Goal: Task Accomplishment & Management: Complete application form

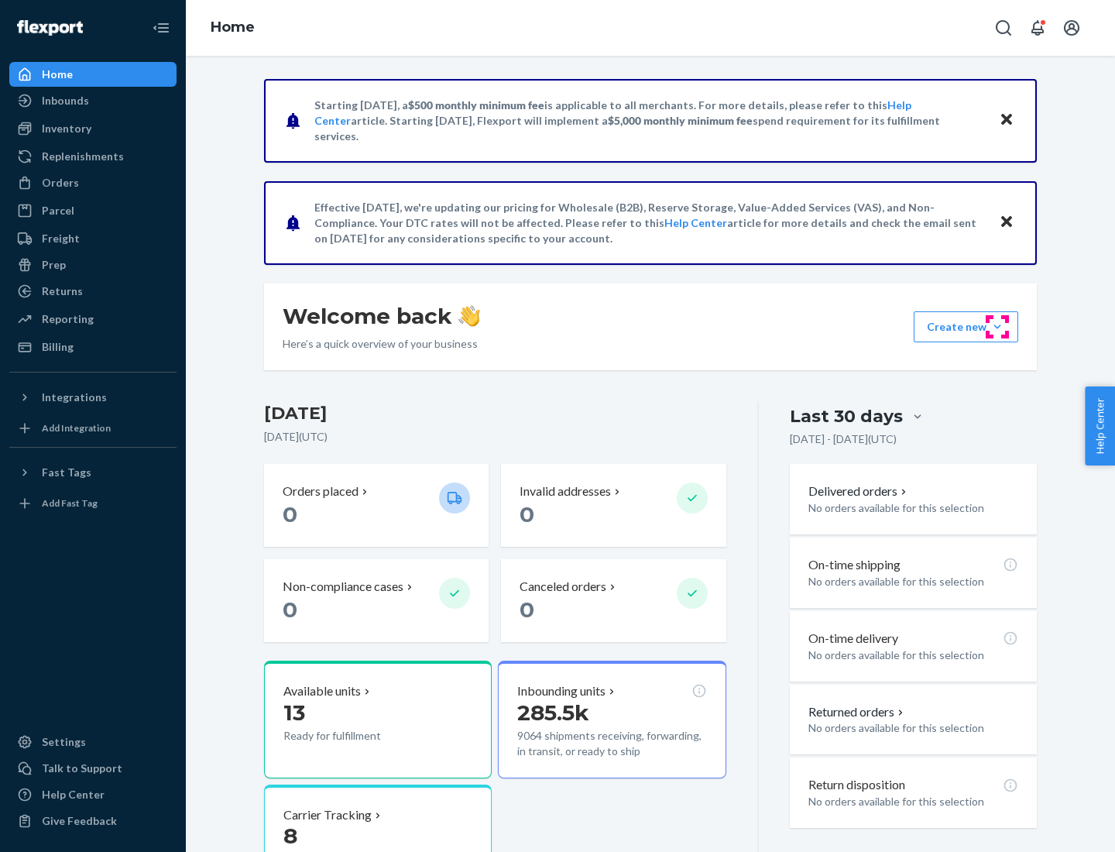
click at [997, 327] on button "Create new Create new inbound Create new order Create new product" at bounding box center [966, 326] width 105 height 31
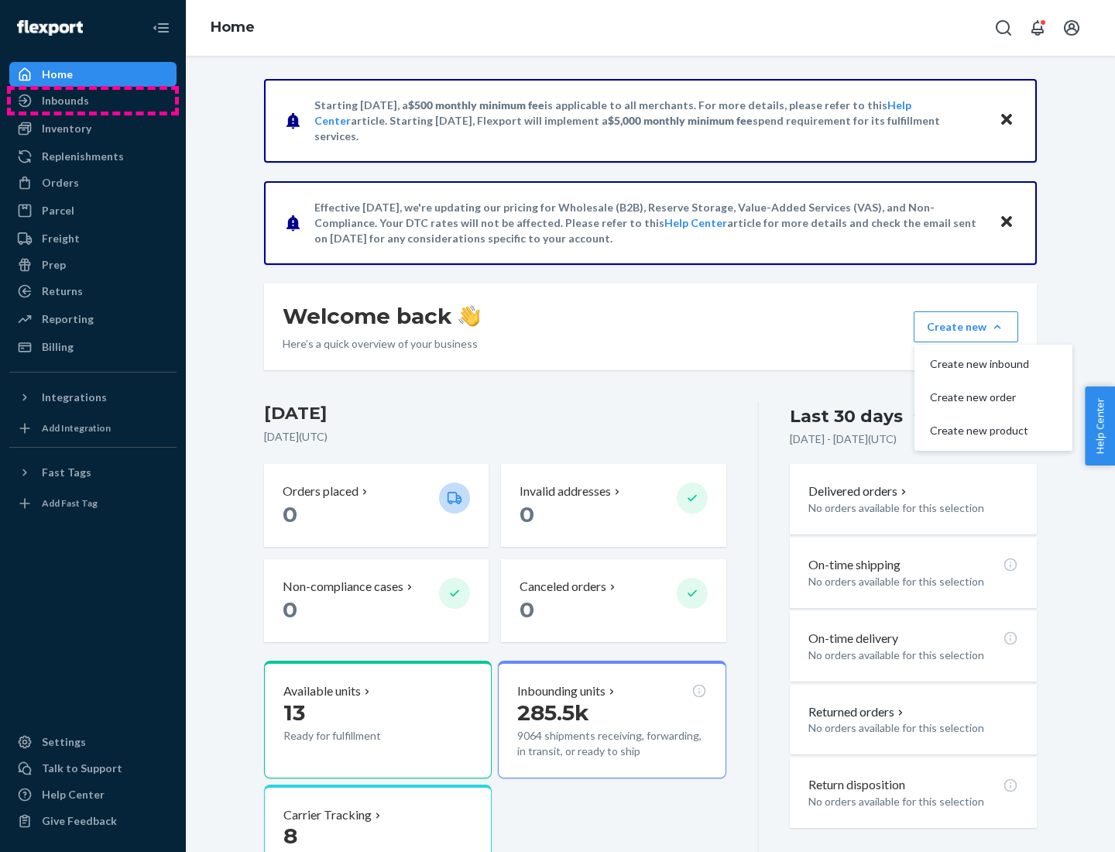
click at [93, 101] on div "Inbounds" at bounding box center [93, 101] width 164 height 22
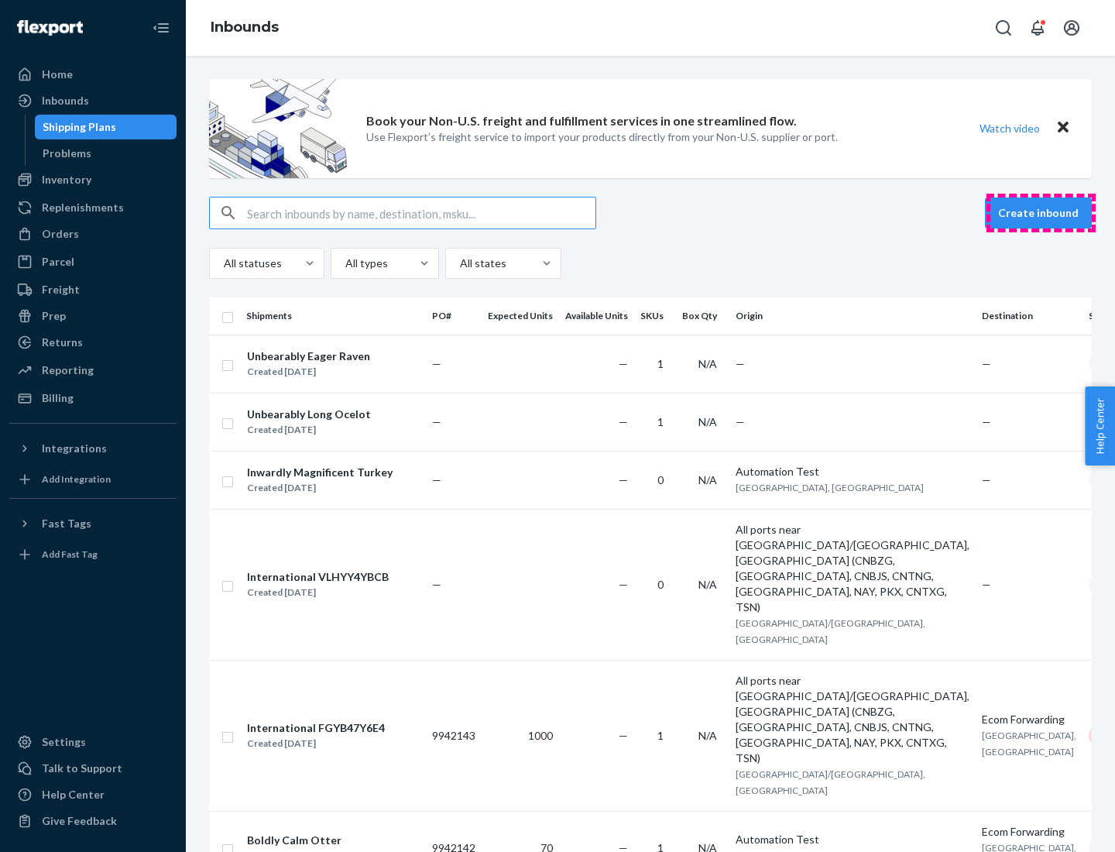
click at [1041, 213] on button "Create inbound" at bounding box center [1038, 212] width 107 height 31
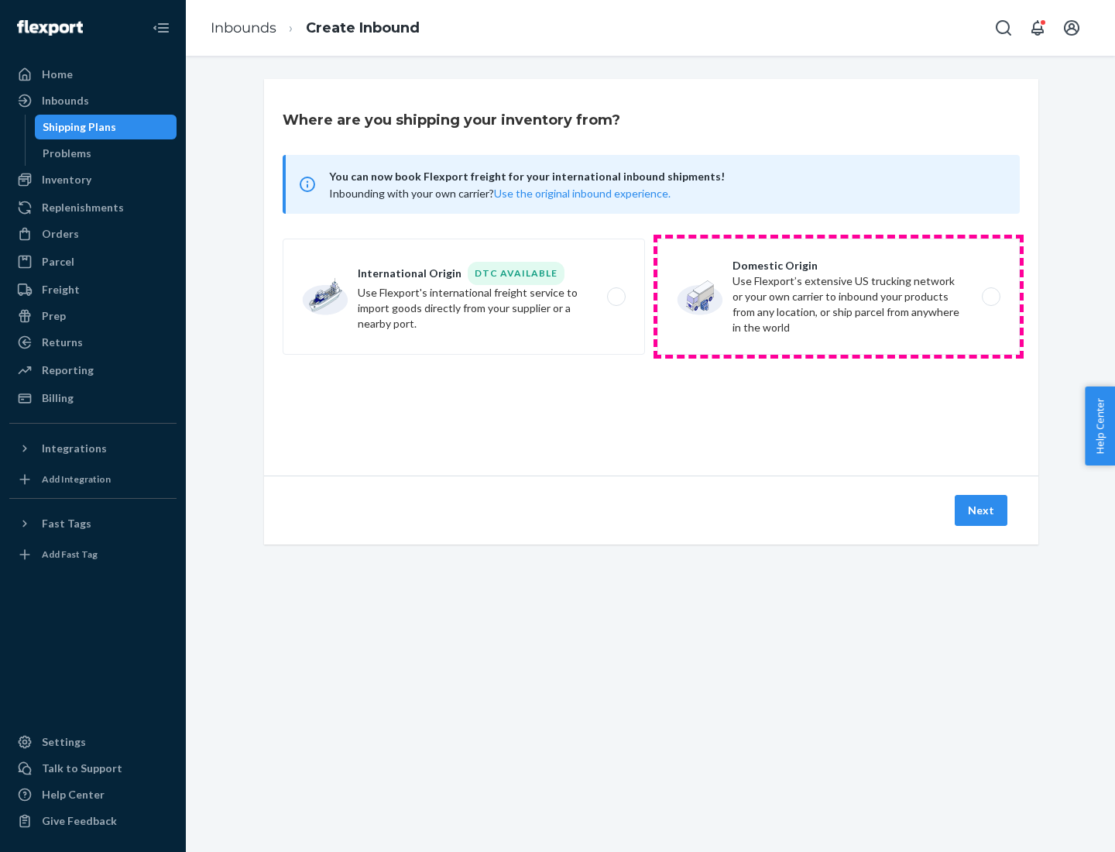
click at [839, 297] on label "Domestic Origin Use Flexport’s extensive US trucking network or your own carrie…" at bounding box center [838, 296] width 362 height 116
click at [990, 297] on input "Domestic Origin Use Flexport’s extensive US trucking network or your own carrie…" at bounding box center [995, 297] width 10 height 10
radio input "true"
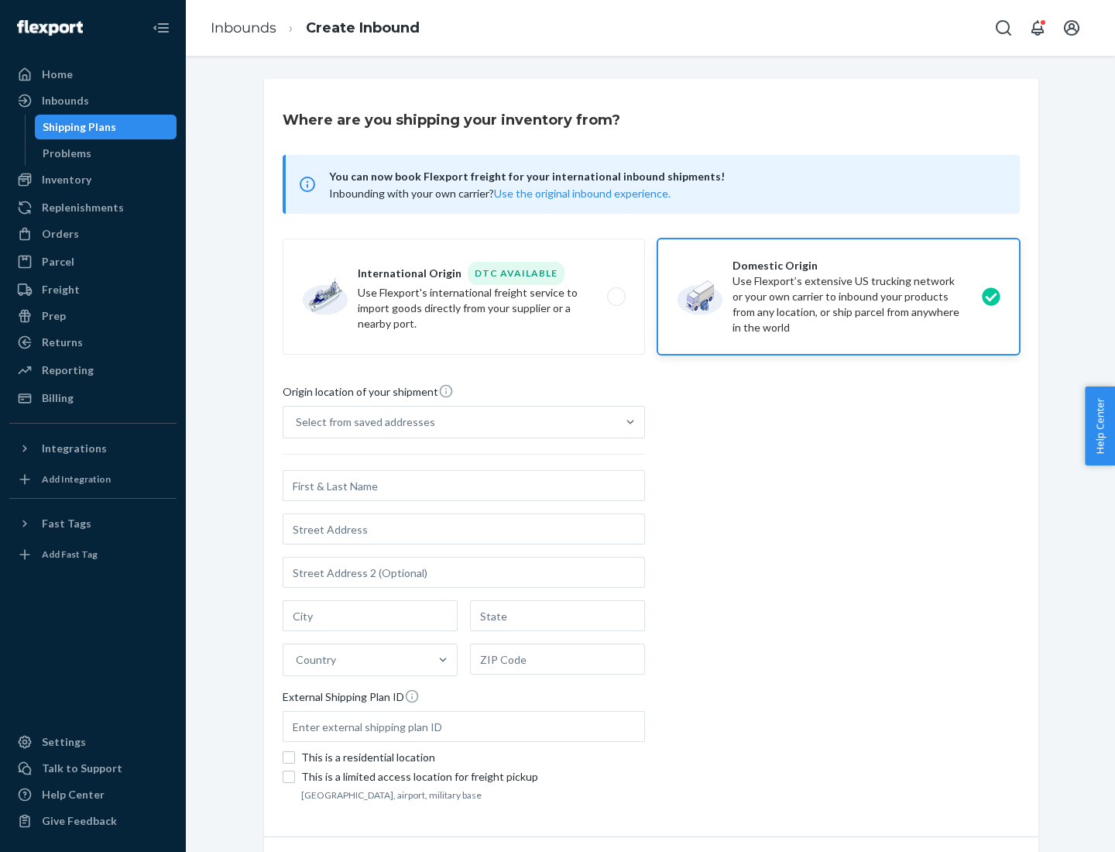
click at [362, 422] on div "Select from saved addresses" at bounding box center [365, 421] width 139 height 15
click at [297, 422] on input "Select from saved addresses" at bounding box center [297, 421] width 2 height 15
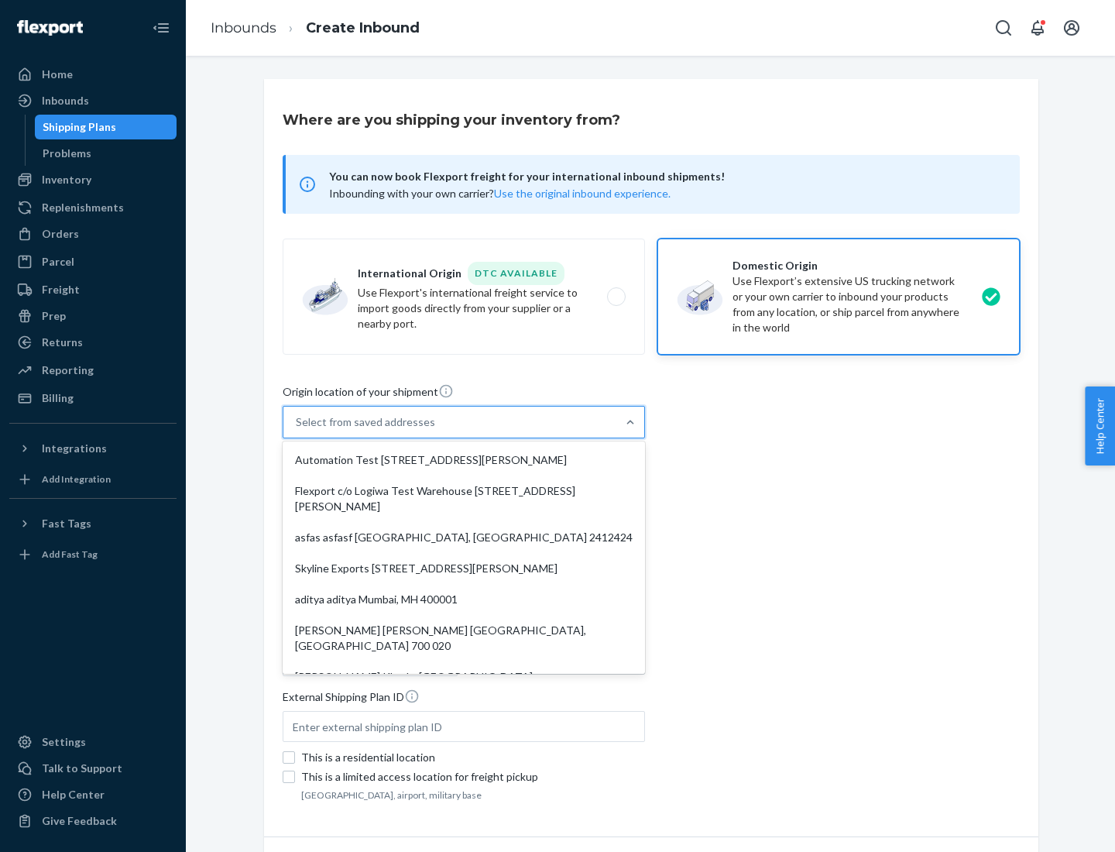
scroll to position [6, 0]
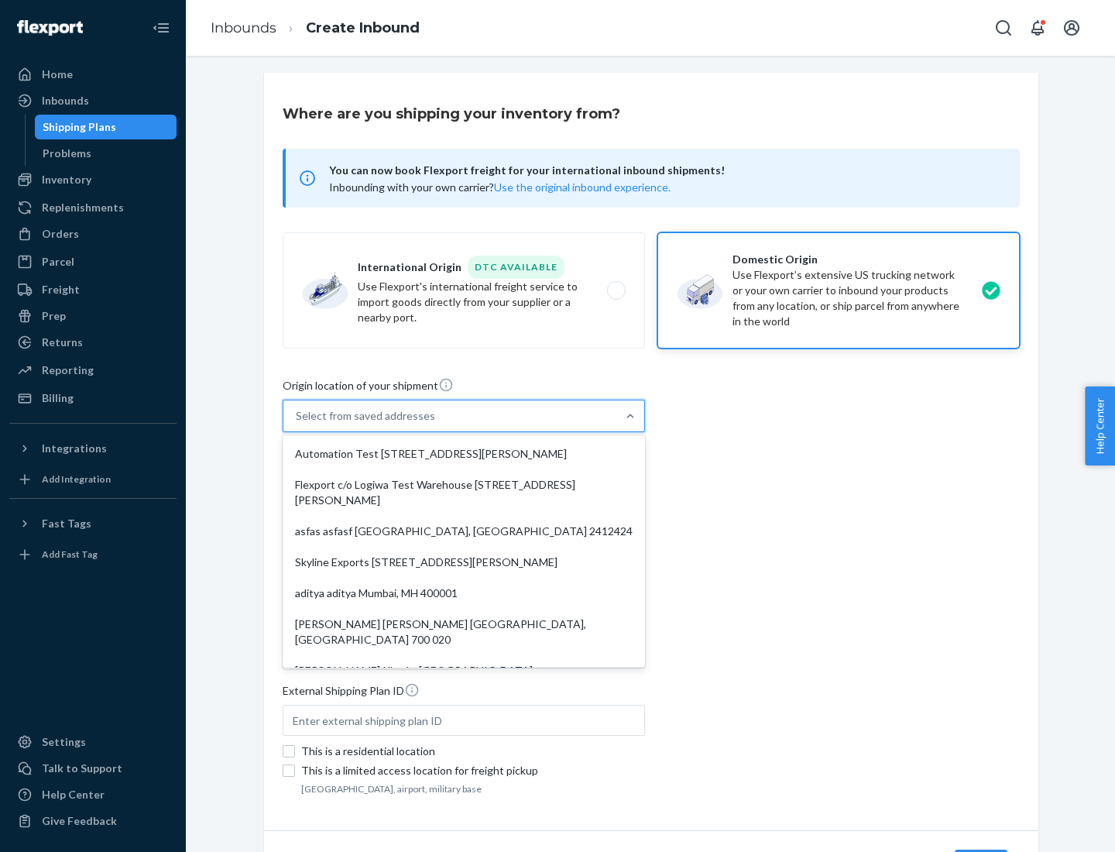
click at [464, 454] on div "Automation Test [STREET_ADDRESS][PERSON_NAME]" at bounding box center [464, 453] width 356 height 31
click at [297, 424] on input "option Automation Test [STREET_ADDRESS][PERSON_NAME]. 9 results available. Use …" at bounding box center [297, 415] width 2 height 15
type input "Automation Test"
type input "9th Floor"
type input "[GEOGRAPHIC_DATA]"
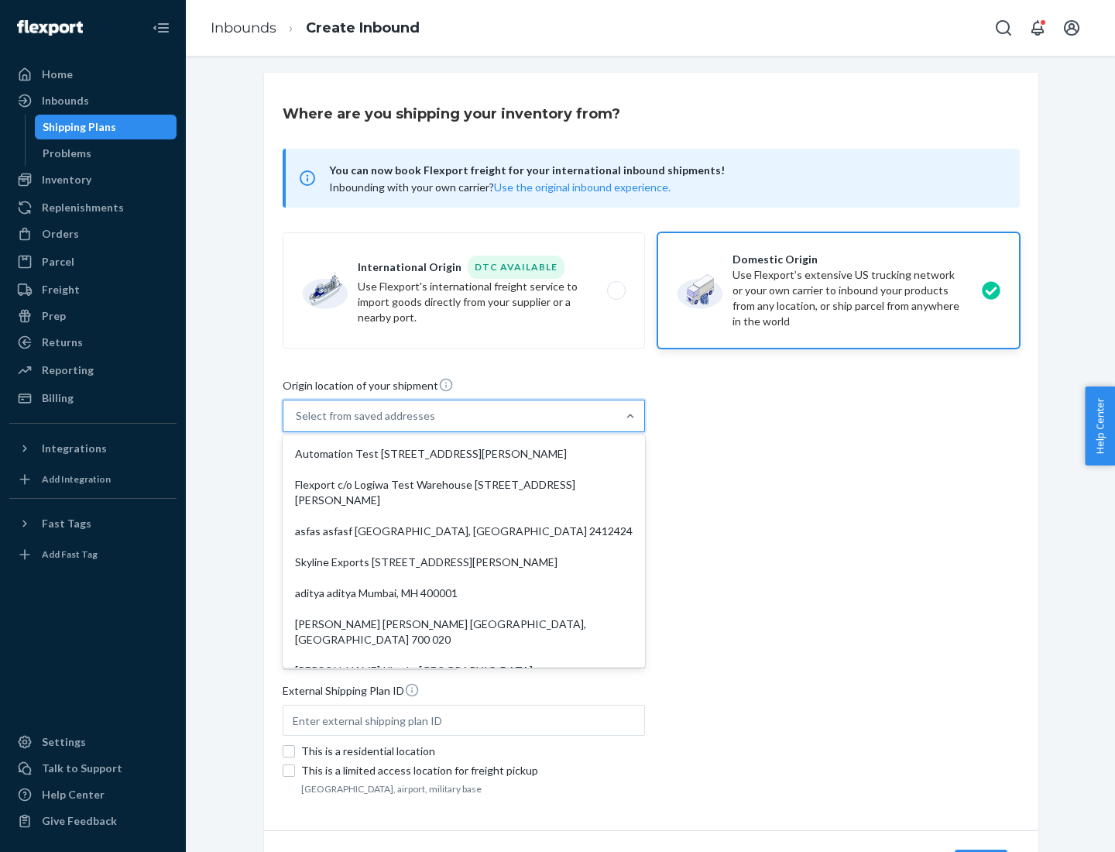
type input "CA"
type input "94104"
type input "[STREET_ADDRESS][PERSON_NAME]"
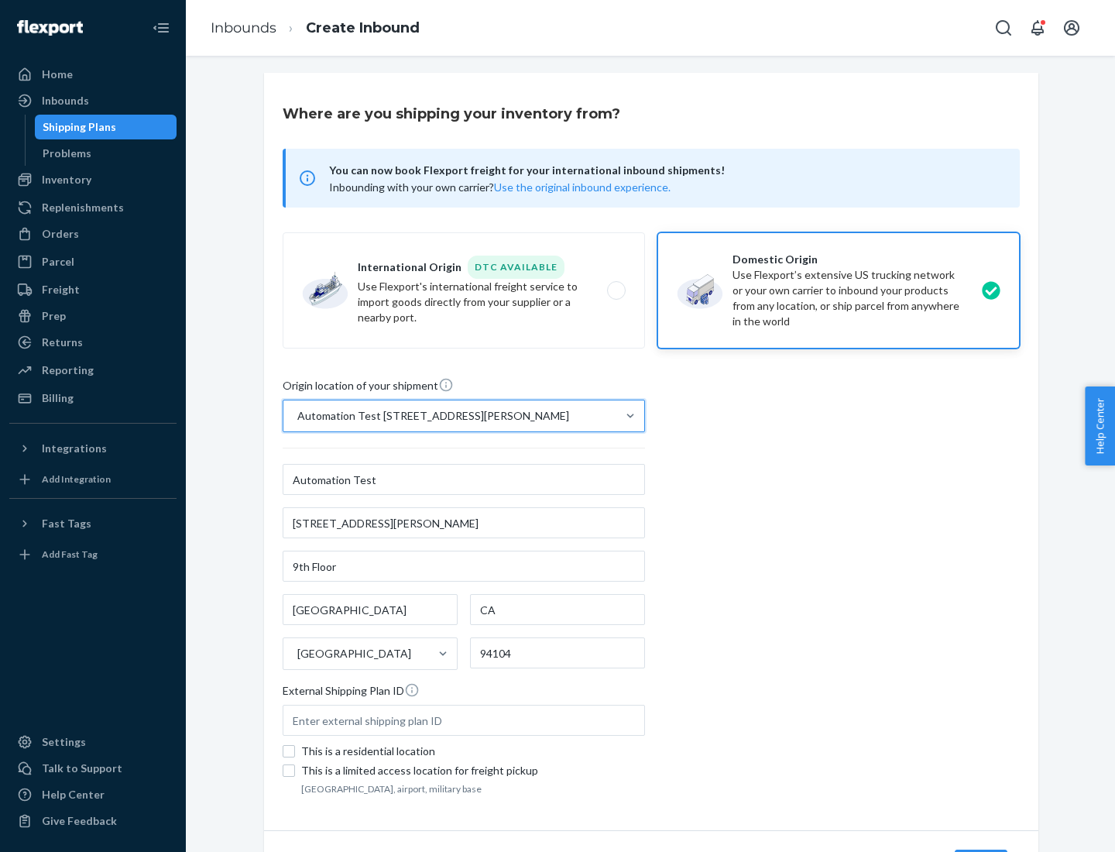
scroll to position [91, 0]
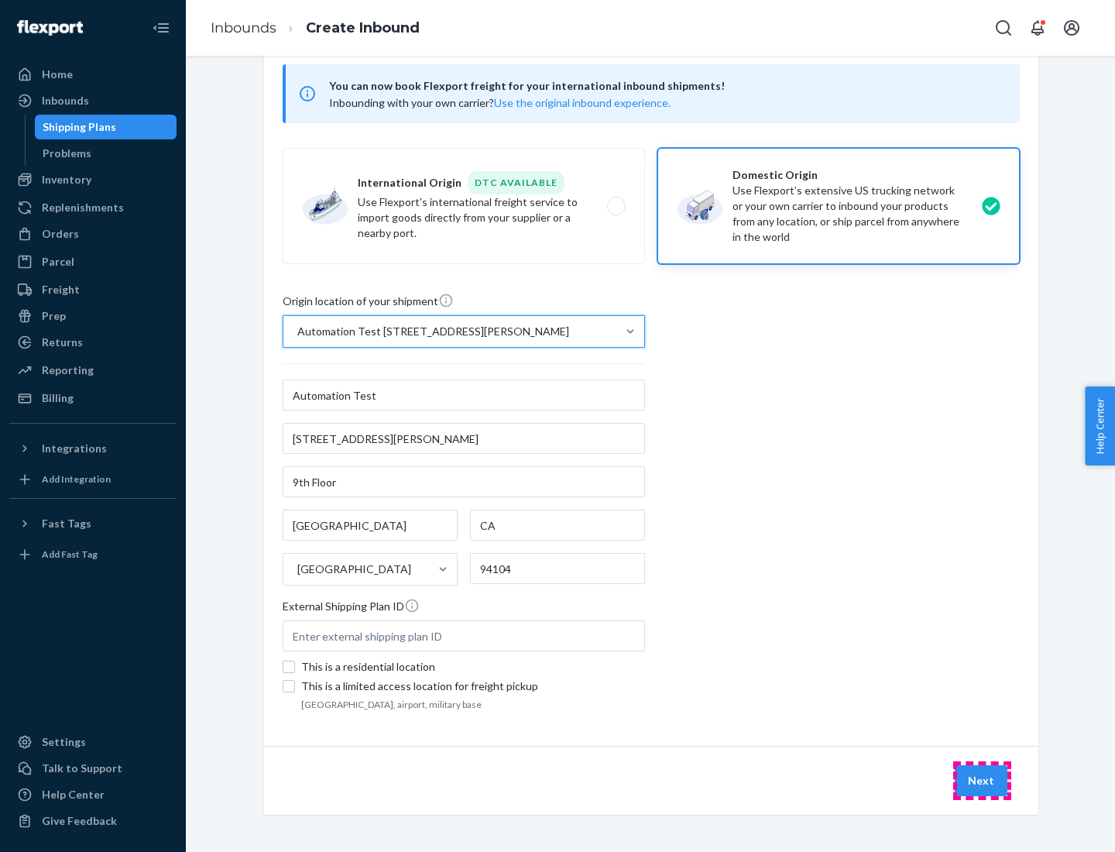
click at [982, 781] on button "Next" at bounding box center [981, 780] width 53 height 31
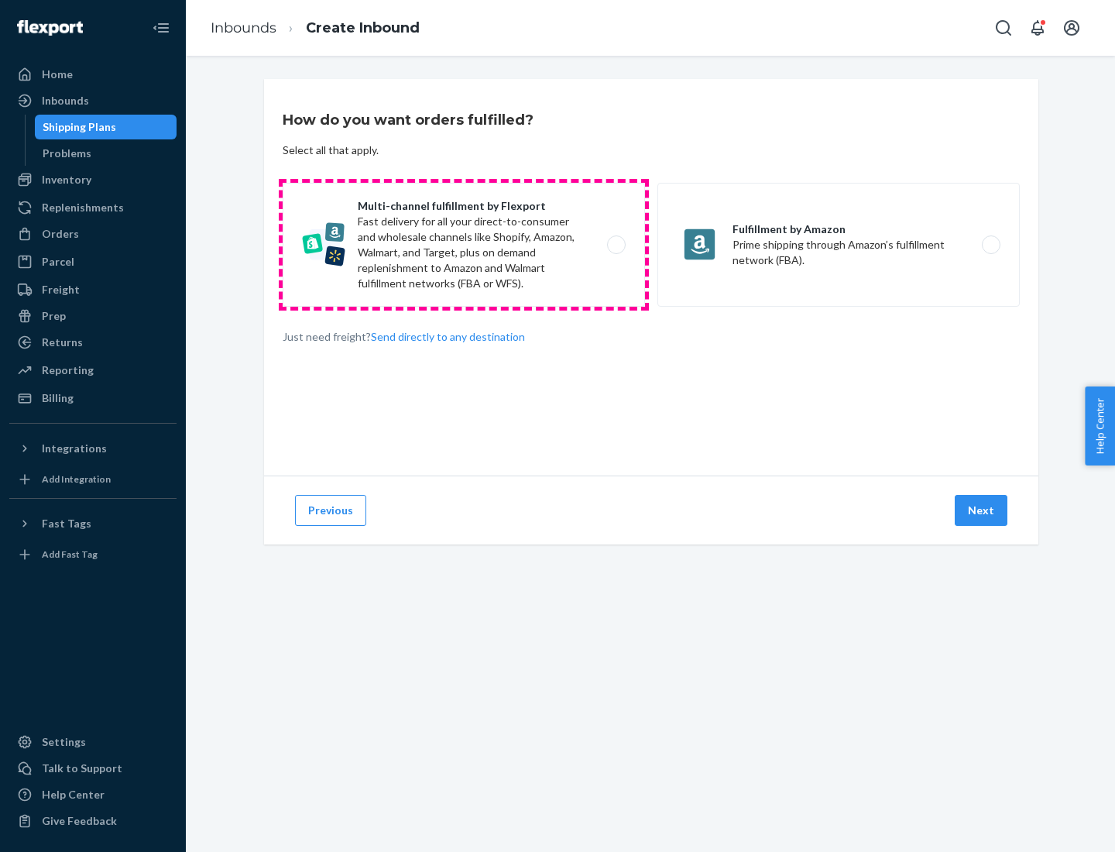
click at [464, 245] on label "Multi-channel fulfillment by Flexport Fast delivery for all your direct-to-cons…" at bounding box center [464, 245] width 362 height 124
click at [616, 245] on input "Multi-channel fulfillment by Flexport Fast delivery for all your direct-to-cons…" at bounding box center [621, 245] width 10 height 10
radio input "true"
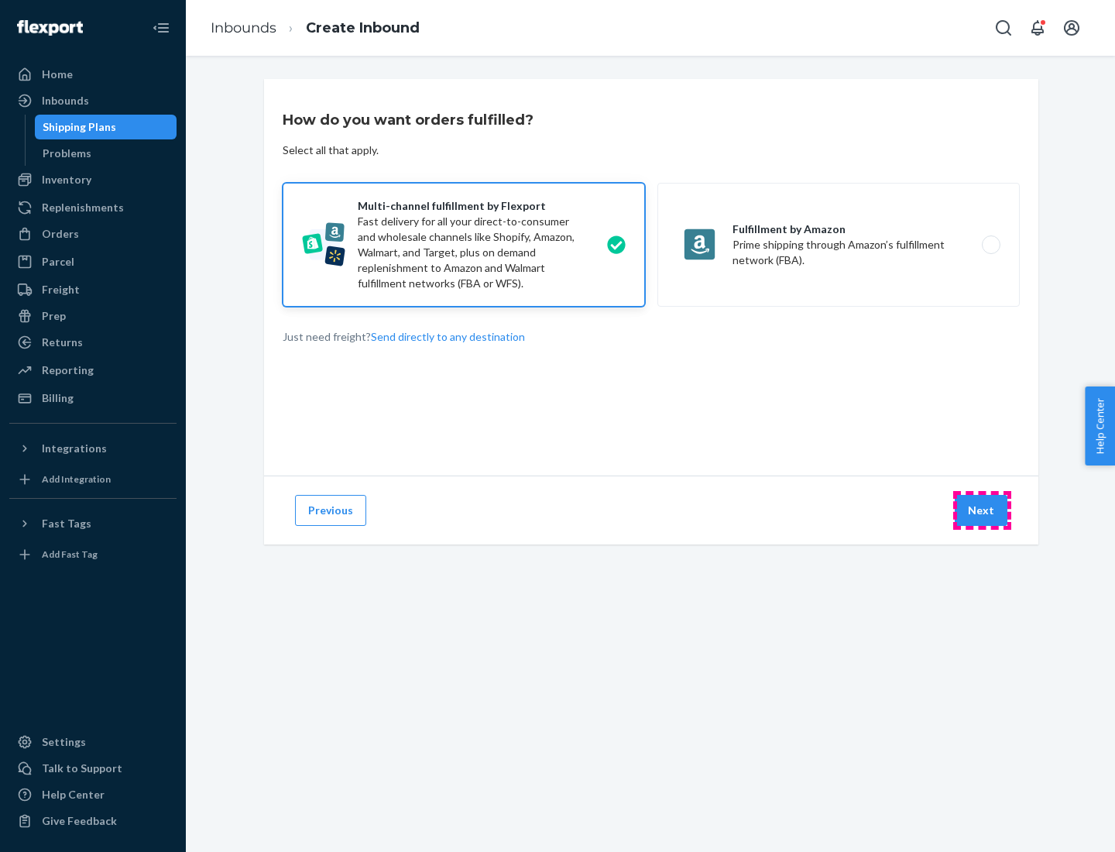
click at [982, 510] on button "Next" at bounding box center [981, 510] width 53 height 31
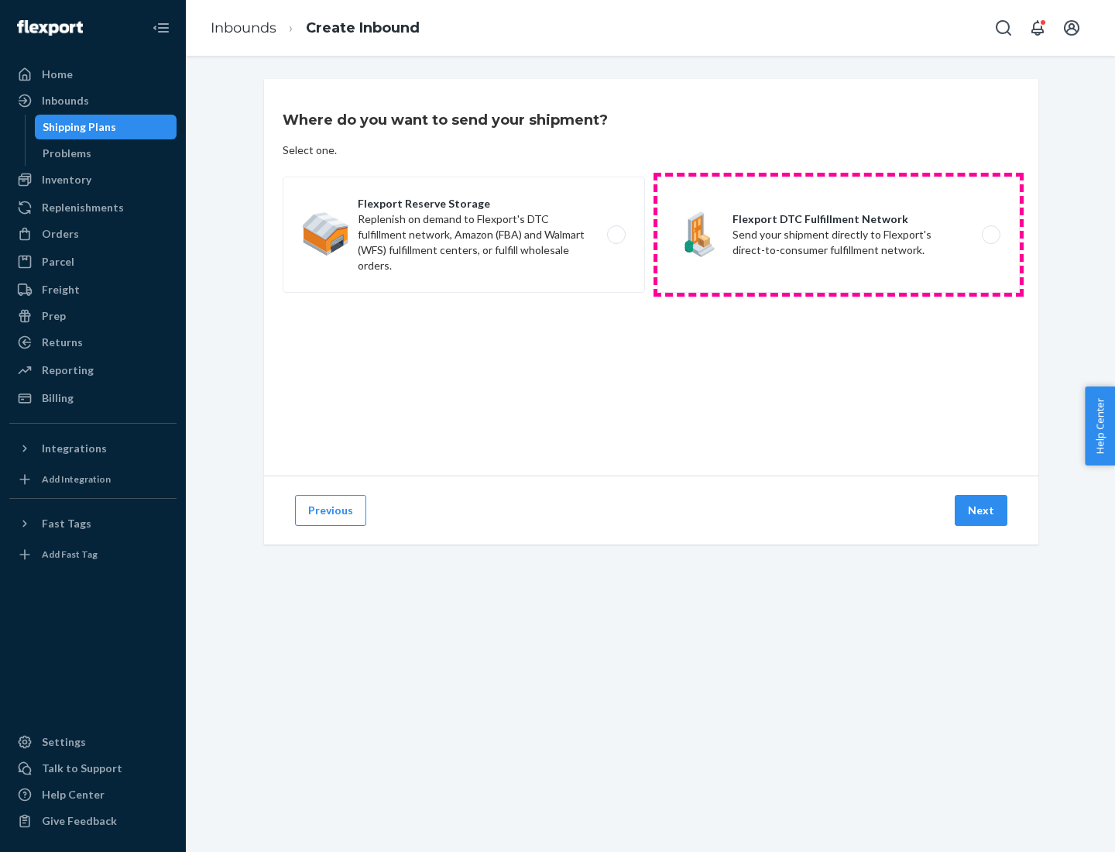
click at [839, 235] on label "Flexport DTC Fulfillment Network Send your shipment directly to Flexport's dire…" at bounding box center [838, 235] width 362 height 116
click at [990, 235] on input "Flexport DTC Fulfillment Network Send your shipment directly to Flexport's dire…" at bounding box center [995, 235] width 10 height 10
radio input "true"
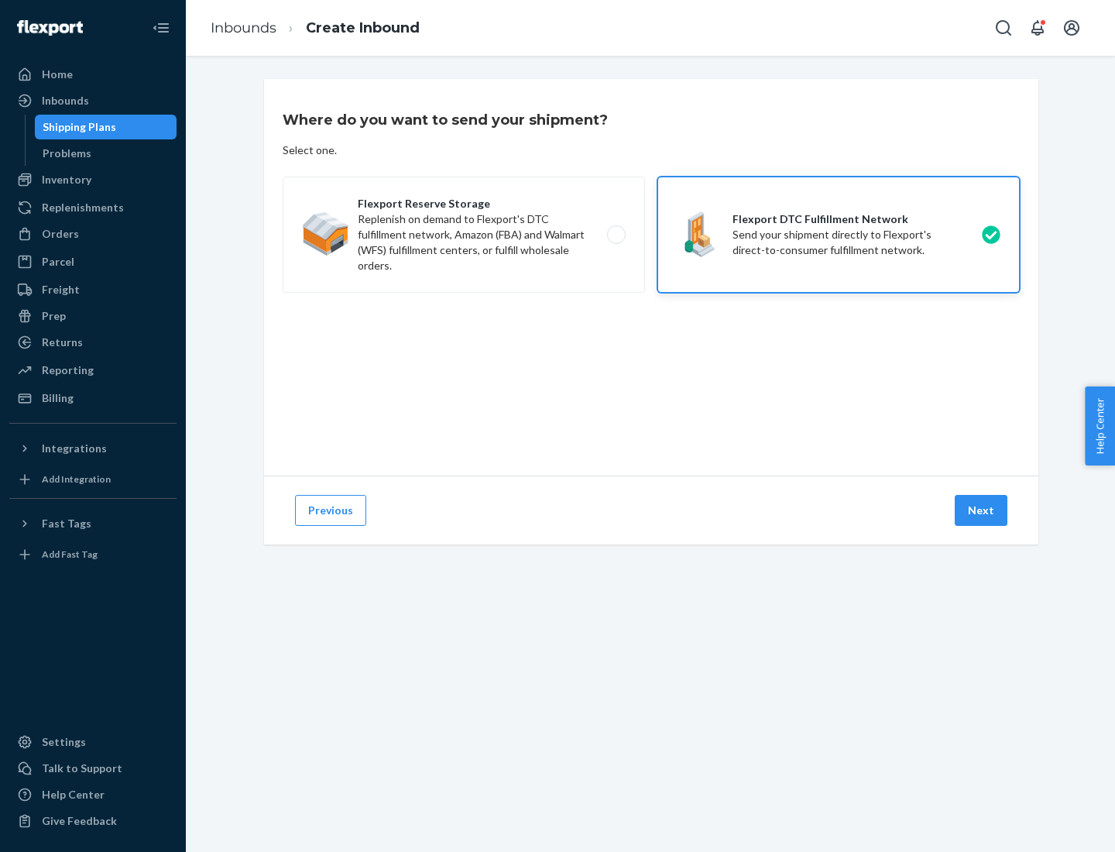
click at [982, 510] on button "Next" at bounding box center [981, 510] width 53 height 31
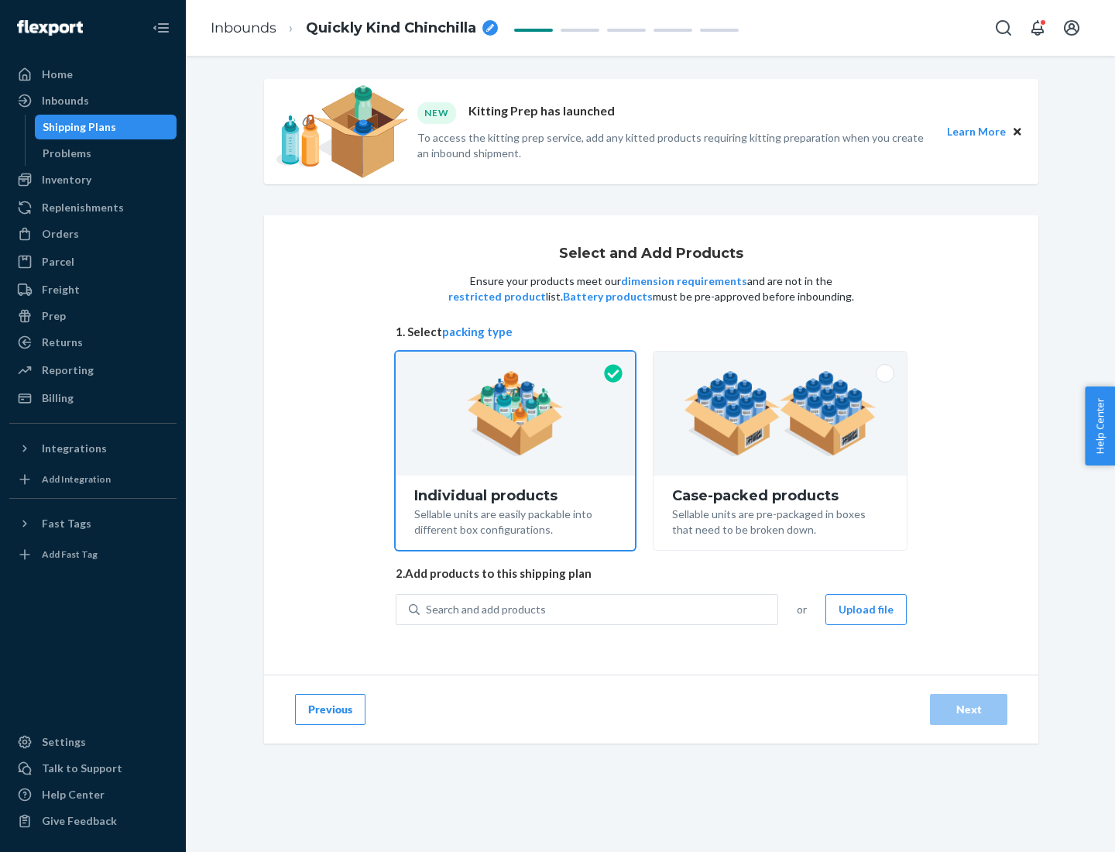
click at [781, 413] on img at bounding box center [780, 413] width 193 height 85
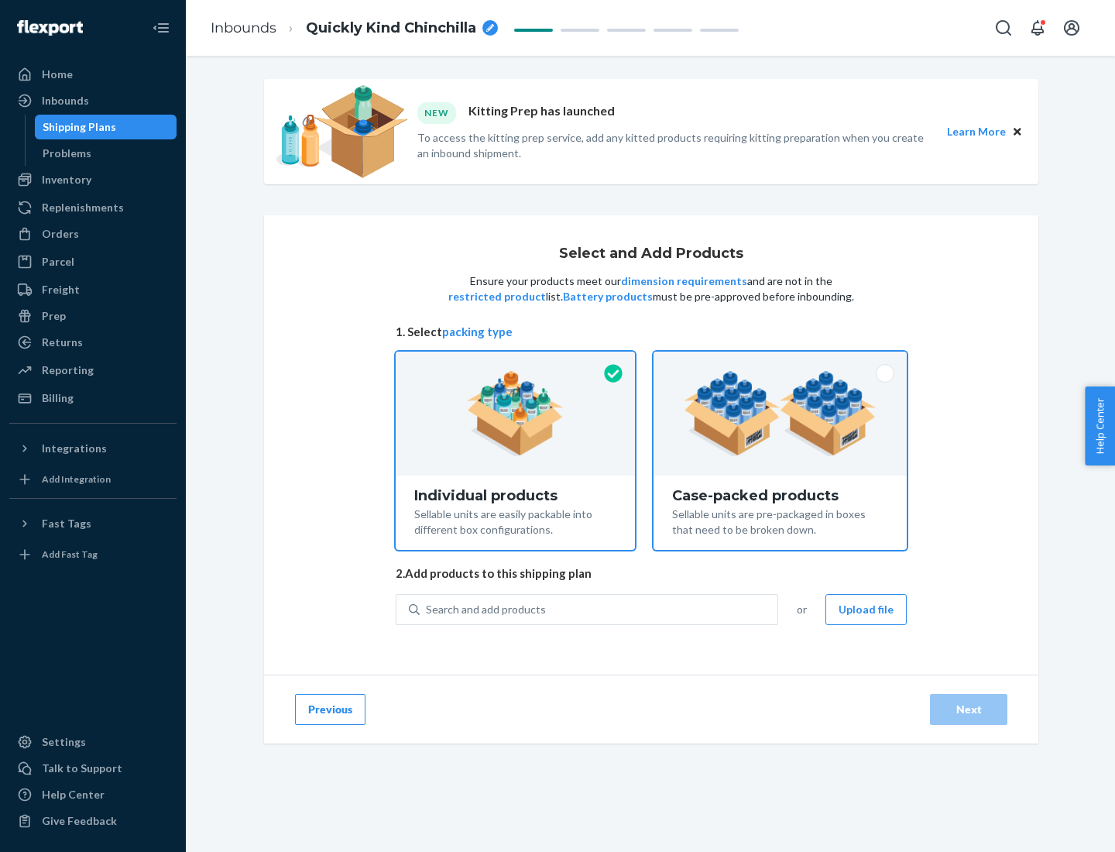
click at [781, 362] on input "Case-packed products Sellable units are pre-packaged in boxes that need to be b…" at bounding box center [780, 357] width 10 height 10
radio input "true"
radio input "false"
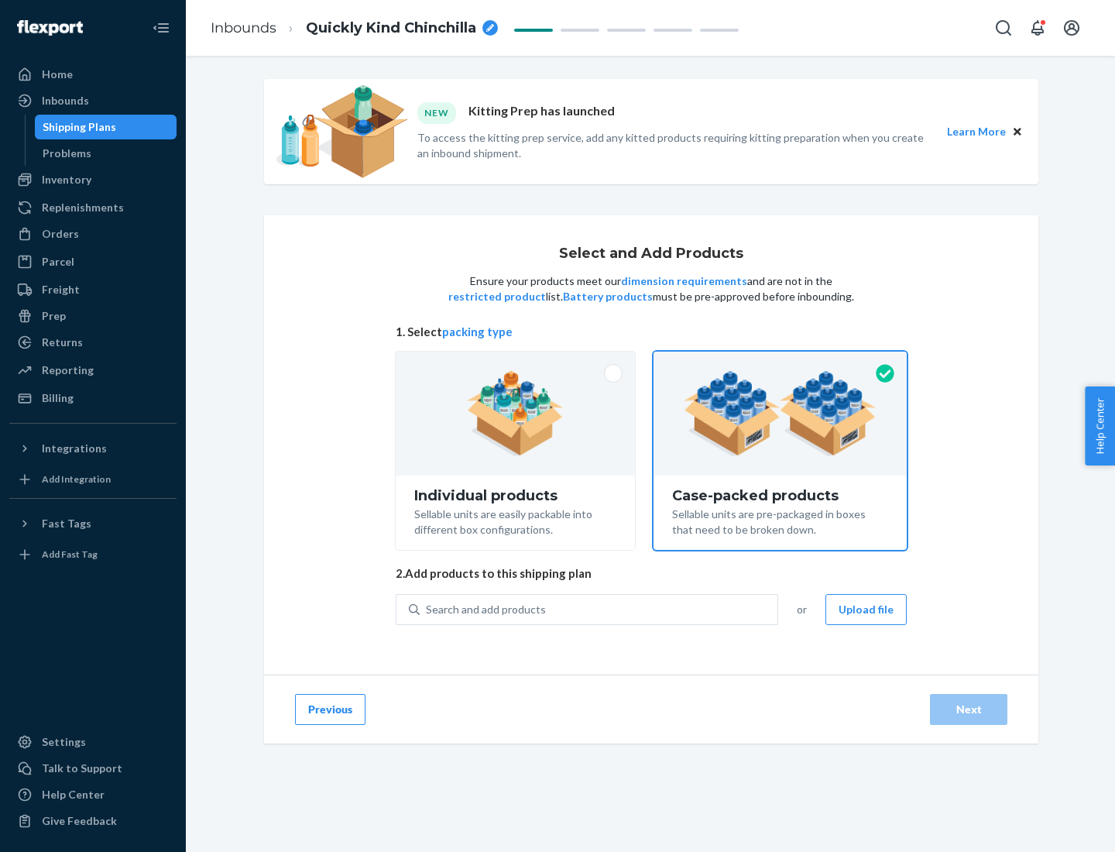
click at [599, 609] on div "Search and add products" at bounding box center [599, 609] width 358 height 28
click at [427, 609] on input "Search and add products" at bounding box center [427, 609] width 2 height 15
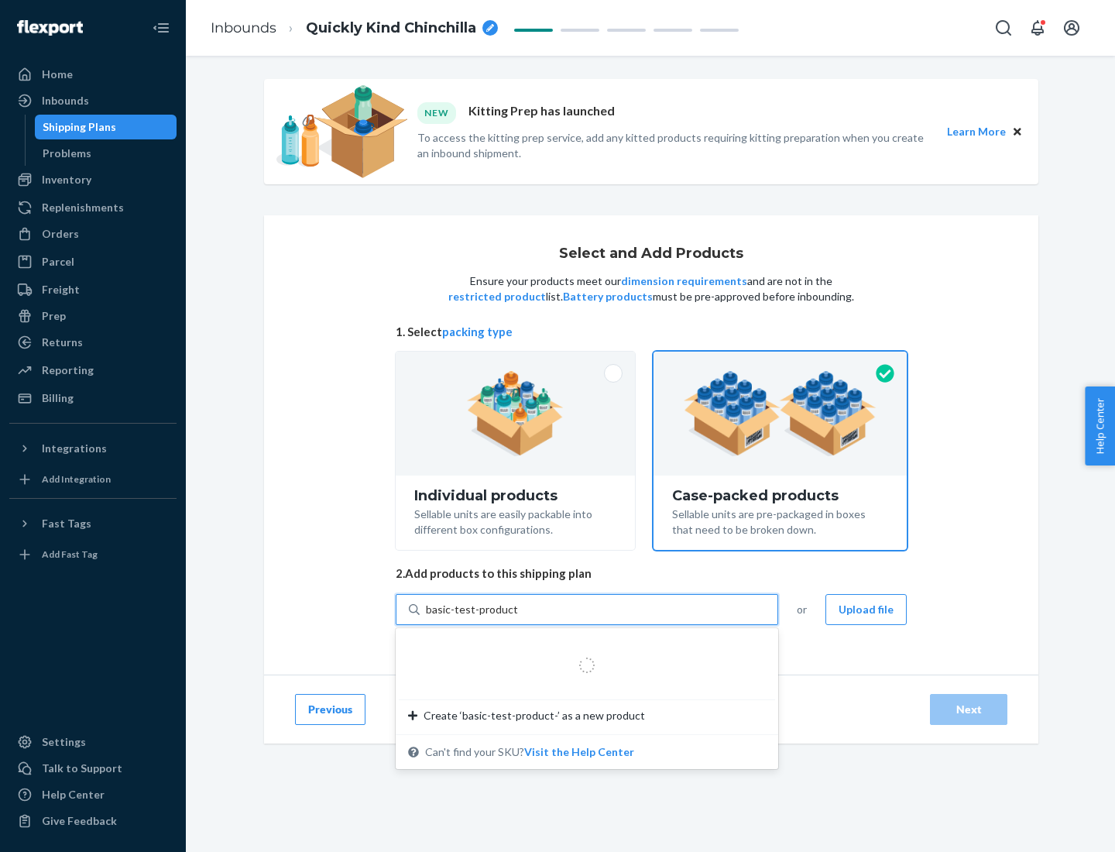
type input "basic-test-product-1"
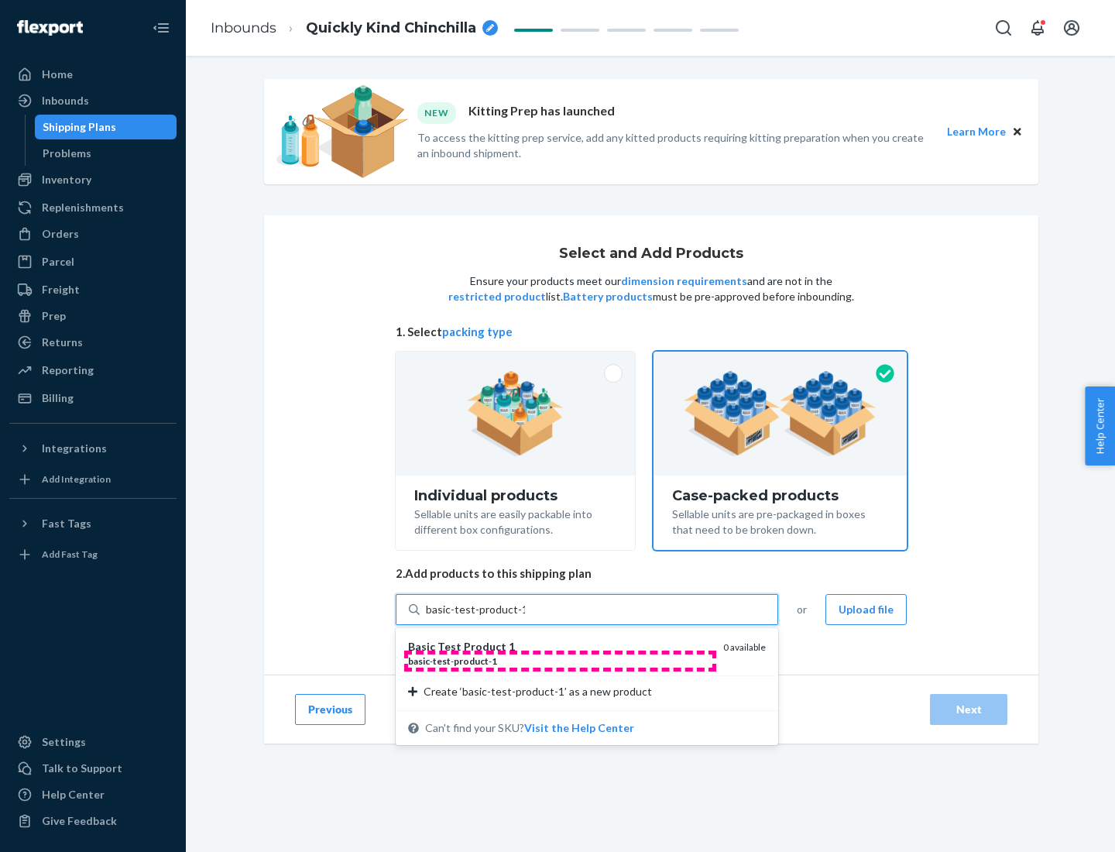
click at [560, 660] on div "basic - test - product - 1" at bounding box center [559, 660] width 303 height 13
click at [525, 617] on input "basic-test-product-1" at bounding box center [475, 609] width 99 height 15
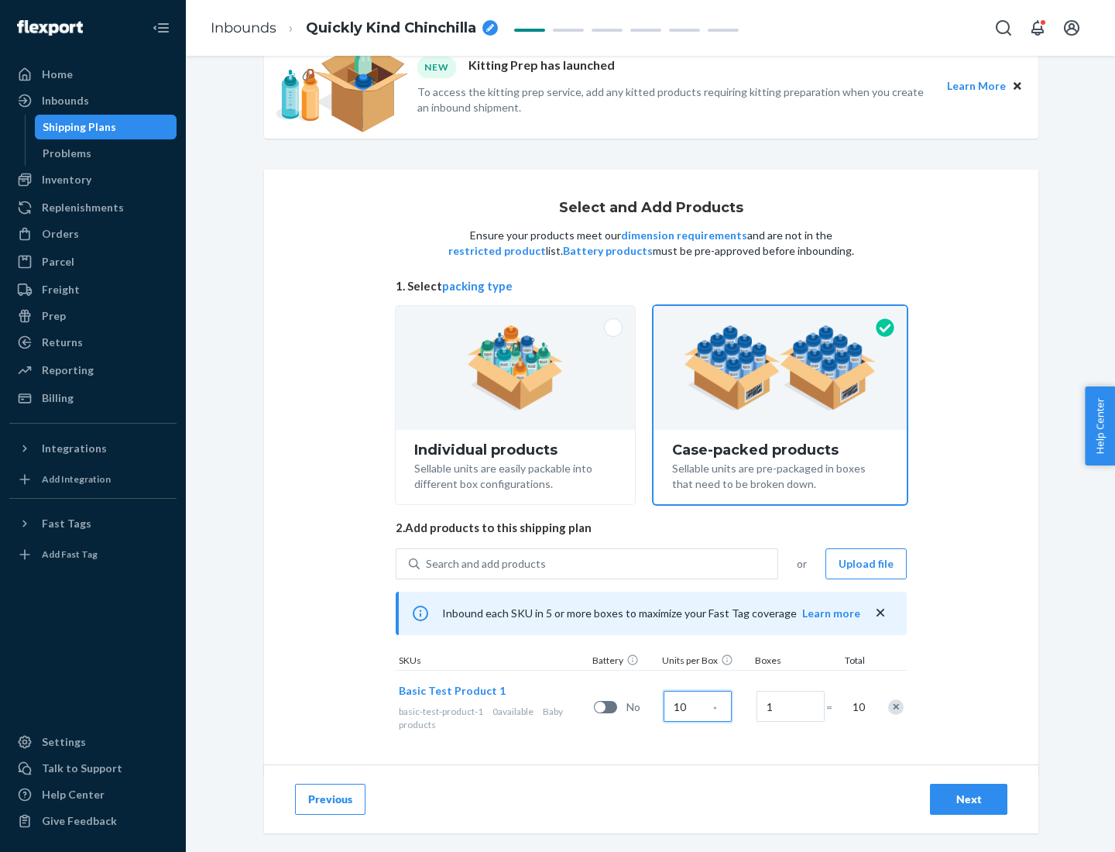
scroll to position [56, 0]
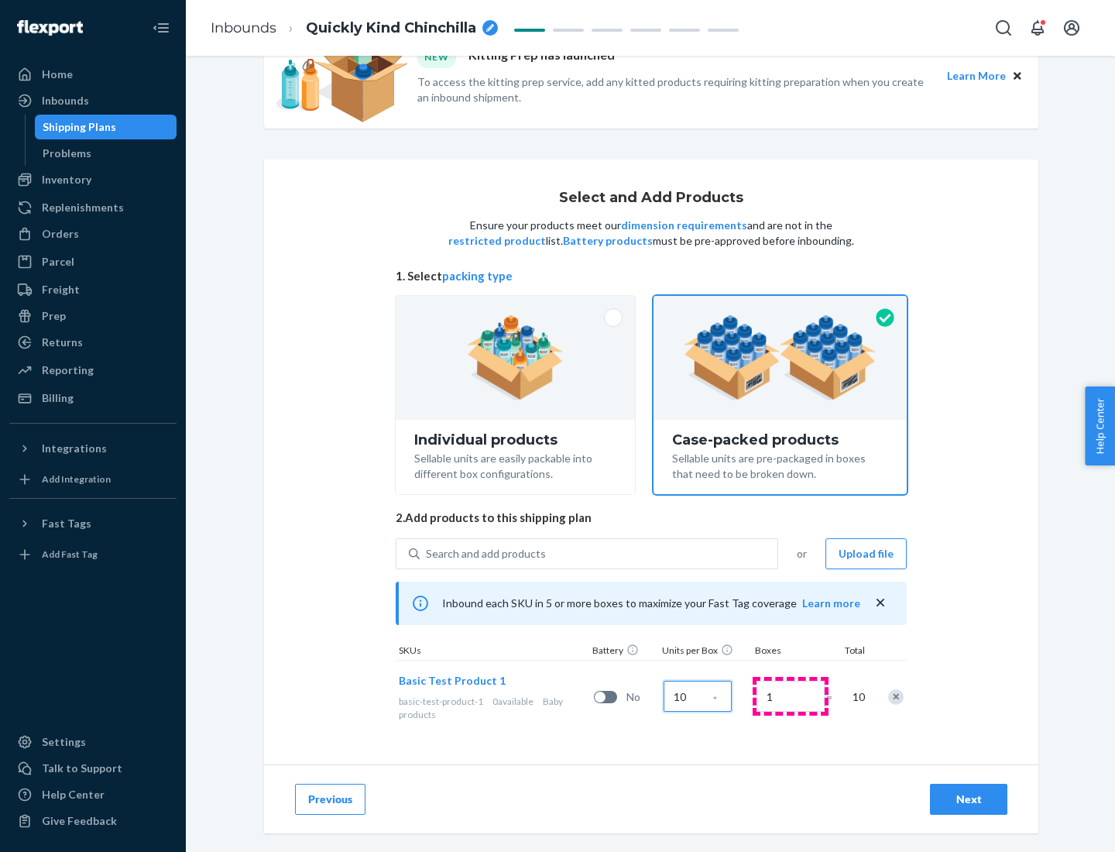
type input "10"
type input "7"
click at [969, 799] on div "Next" at bounding box center [968, 798] width 51 height 15
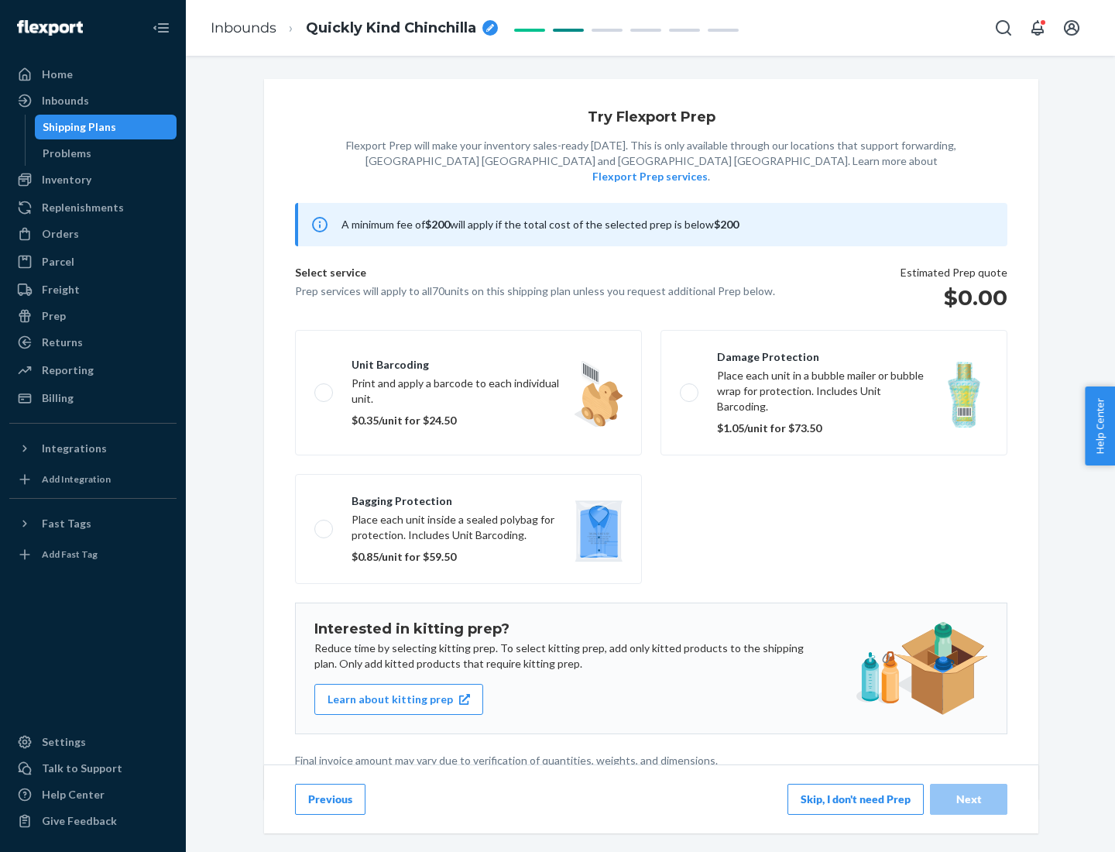
scroll to position [4, 0]
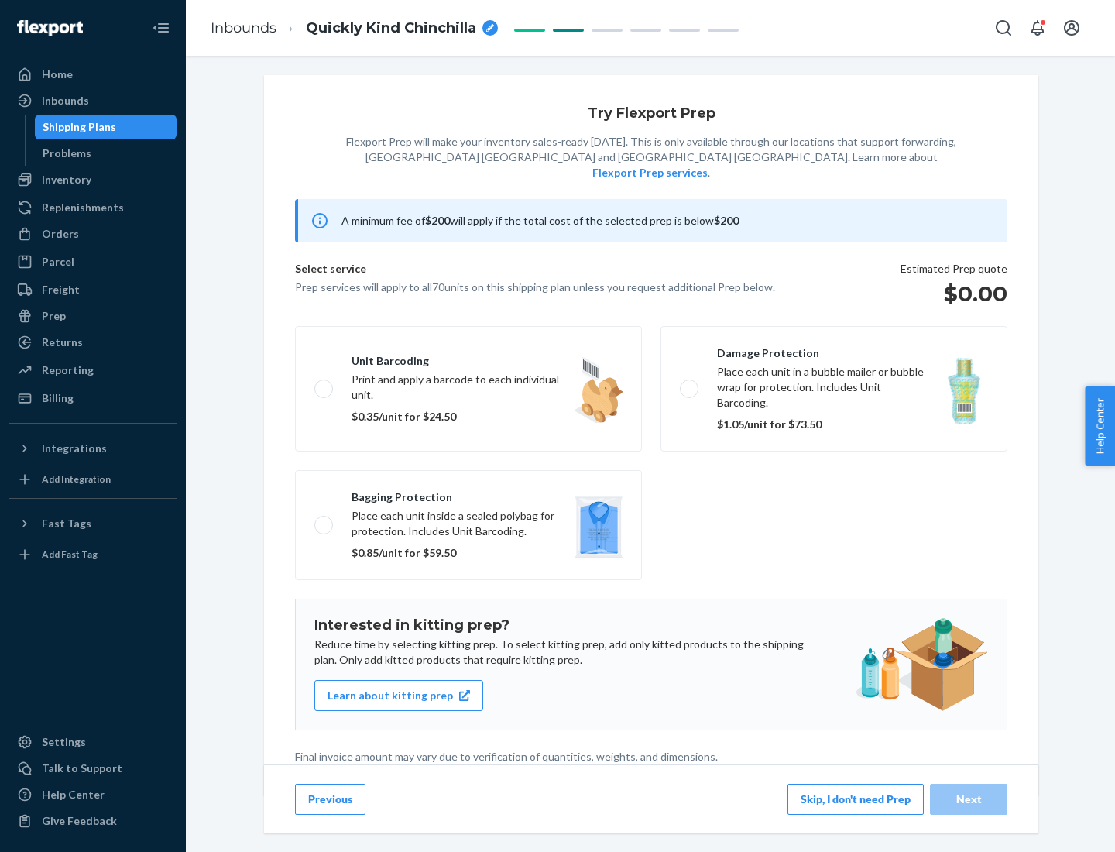
click at [468, 493] on label "Bagging protection Place each unit inside a sealed polybag for protection. Incl…" at bounding box center [468, 525] width 347 height 110
click at [324, 520] on input "Bagging protection Place each unit inside a sealed polybag for protection. Incl…" at bounding box center [319, 525] width 10 height 10
checkbox input "true"
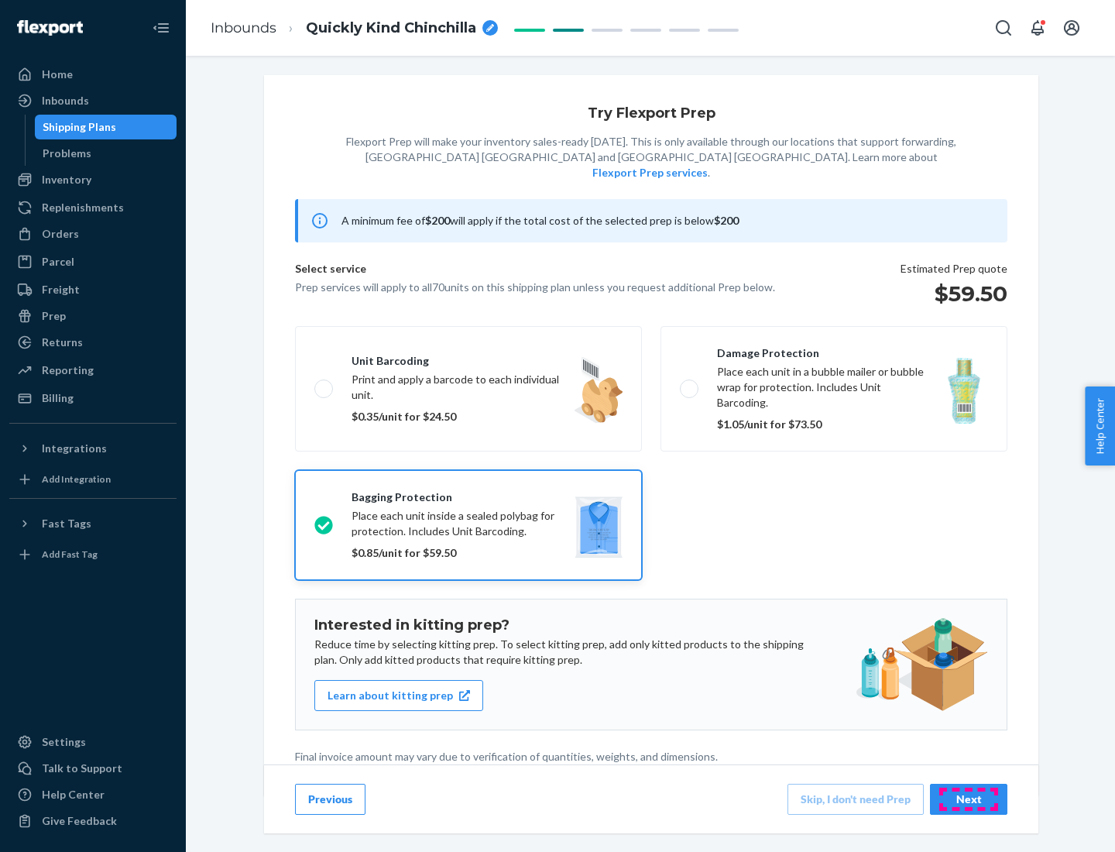
click at [969, 798] on div "Next" at bounding box center [968, 798] width 51 height 15
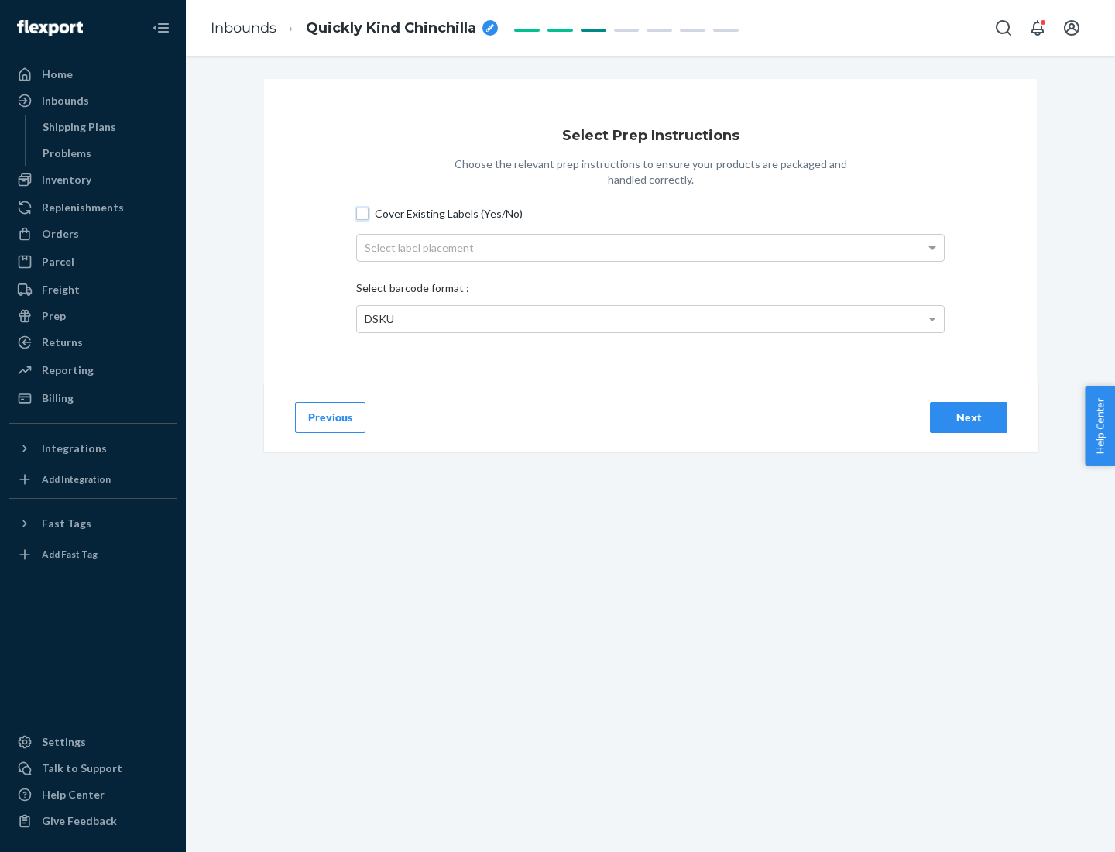
click at [362, 213] on input "Cover Existing Labels (Yes/No)" at bounding box center [362, 214] width 12 height 12
checkbox input "true"
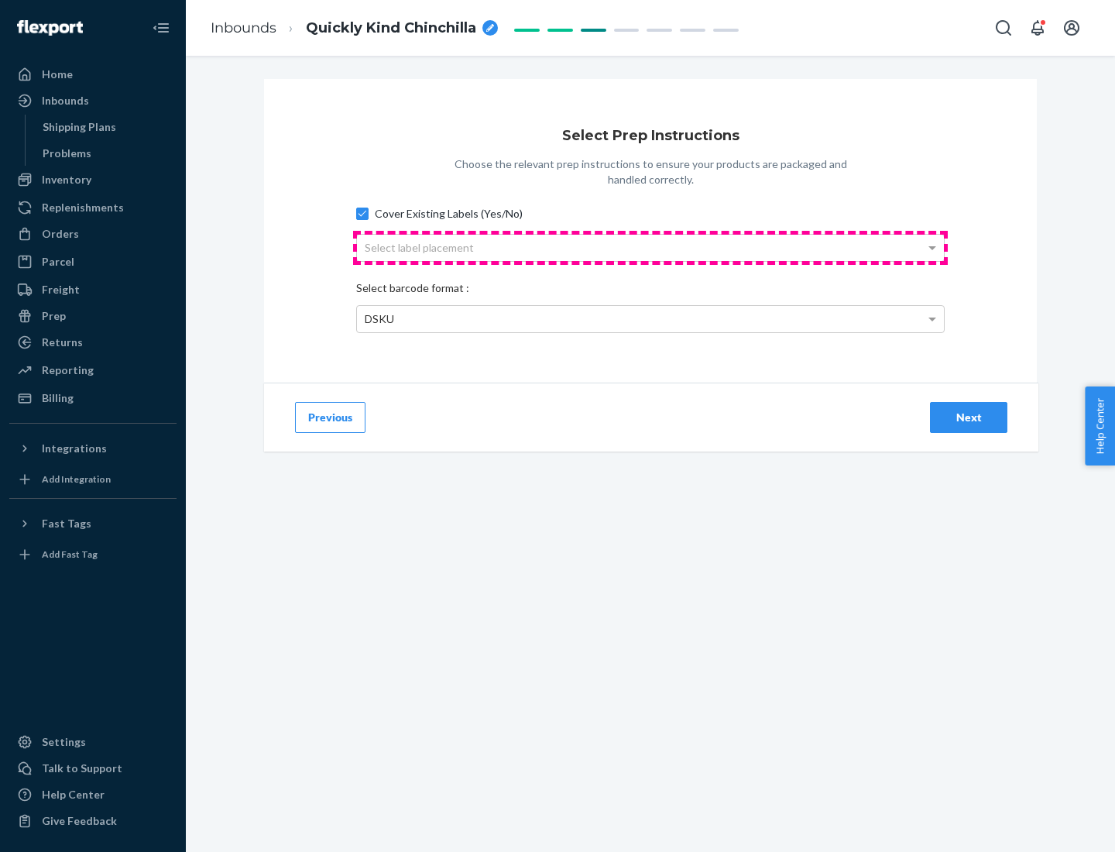
click at [650, 247] on div "Select label placement" at bounding box center [650, 248] width 587 height 26
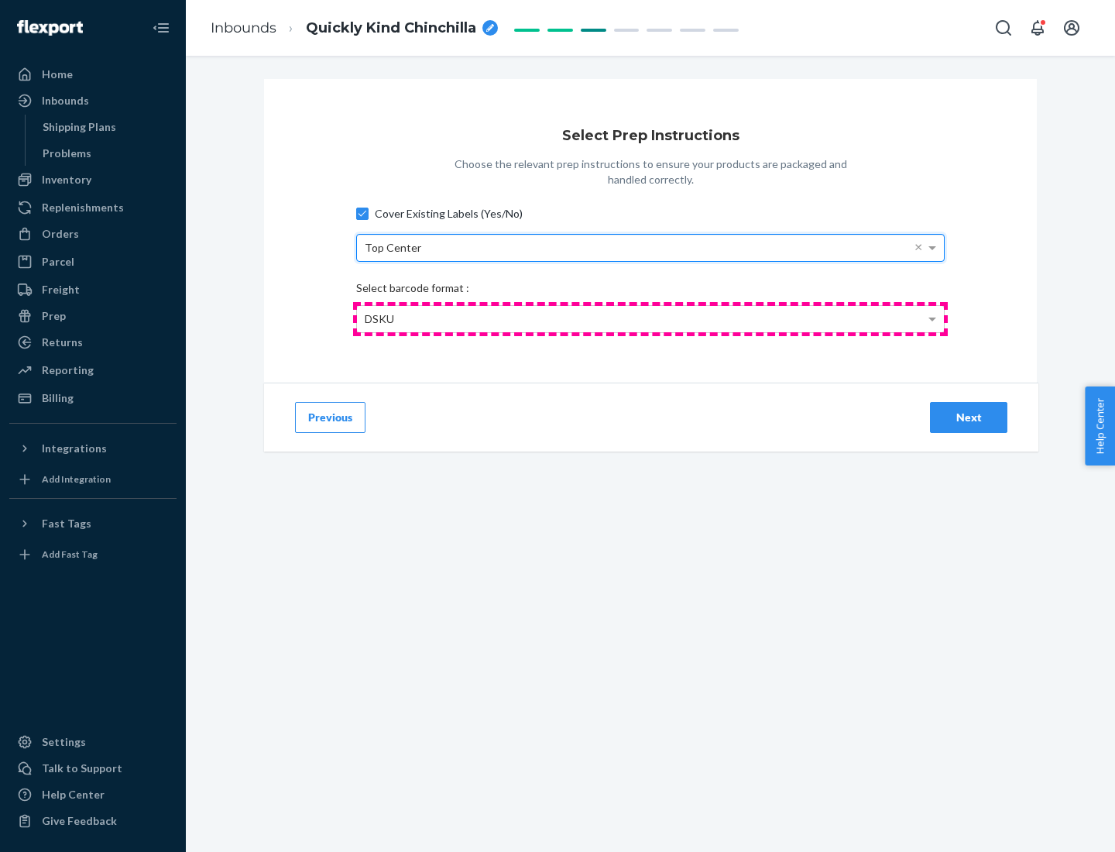
click at [650, 318] on div "DSKU" at bounding box center [650, 319] width 587 height 26
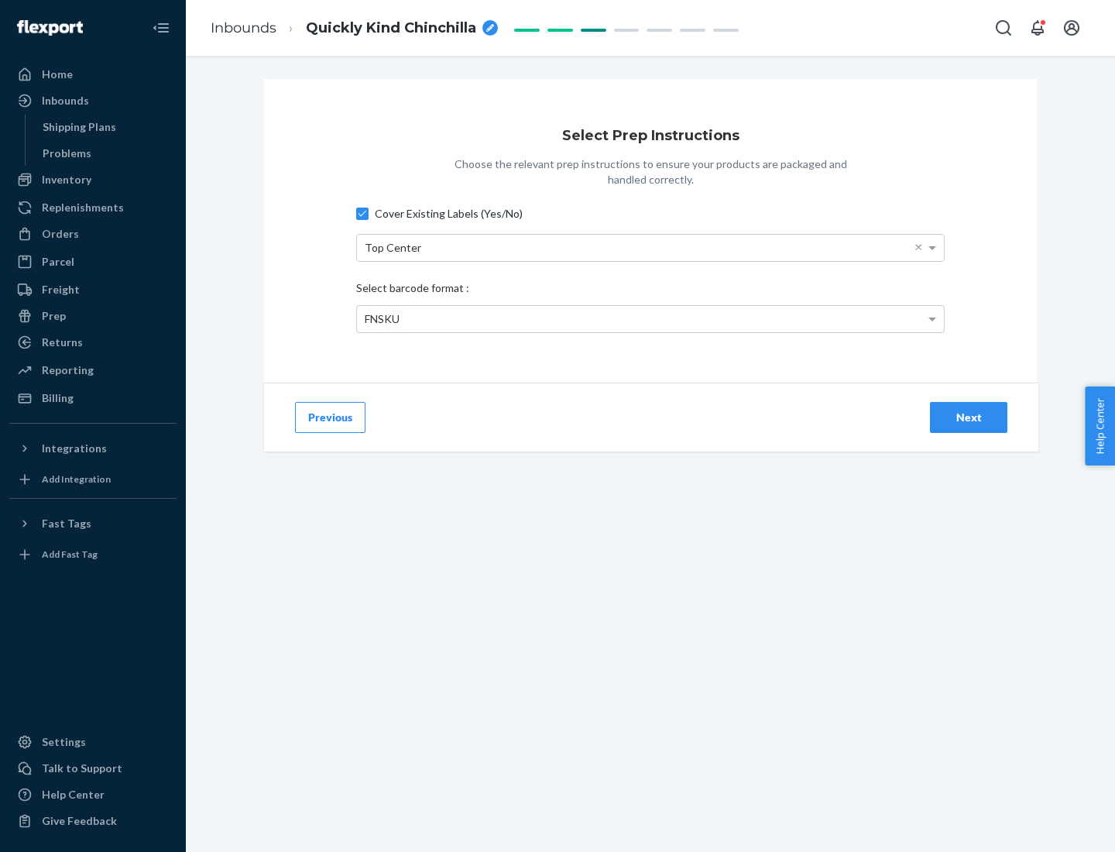
click at [969, 417] on div "Next" at bounding box center [968, 417] width 51 height 15
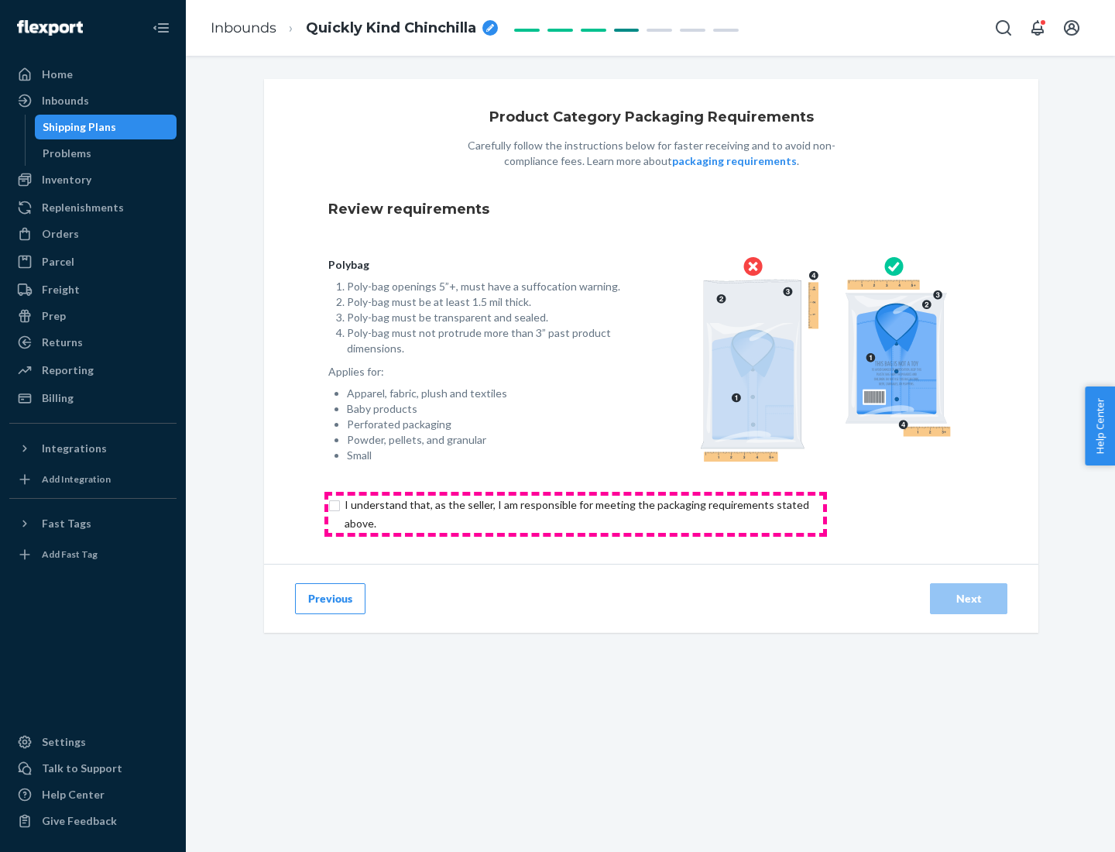
click at [575, 513] on input "checkbox" at bounding box center [585, 514] width 515 height 37
checkbox input "true"
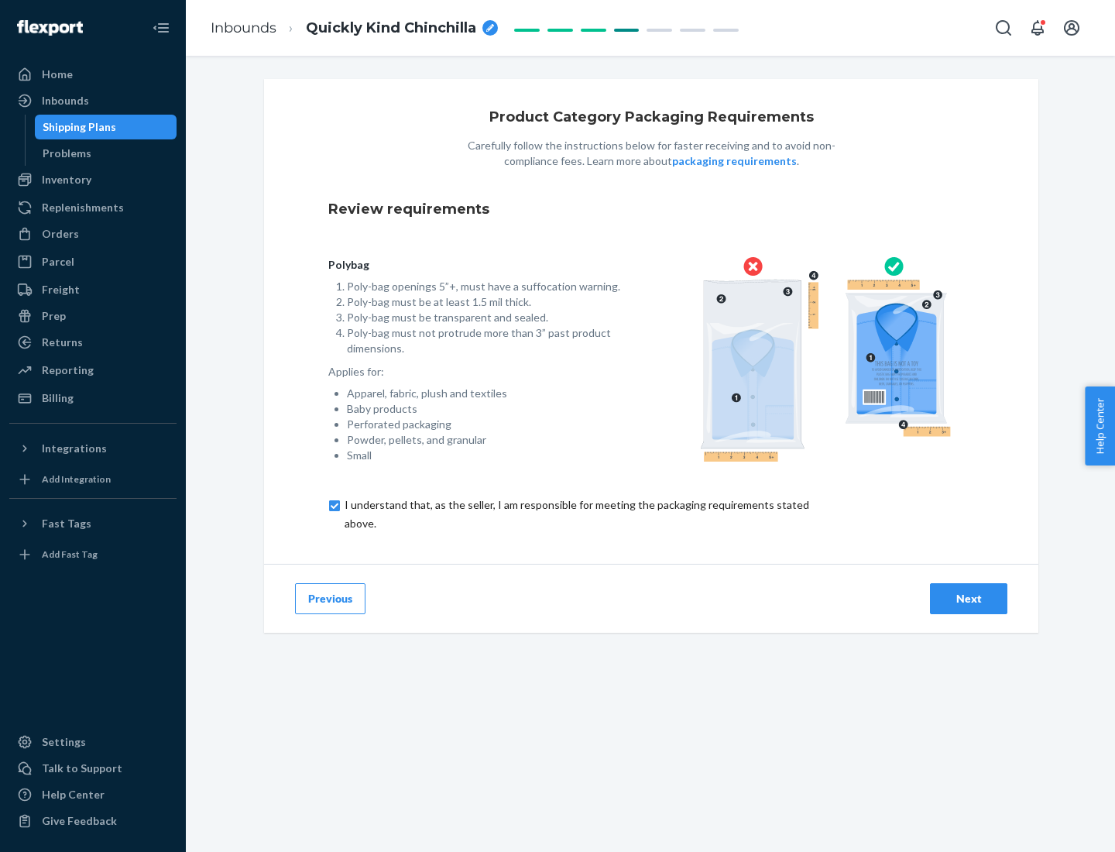
click at [969, 598] on div "Next" at bounding box center [968, 598] width 51 height 15
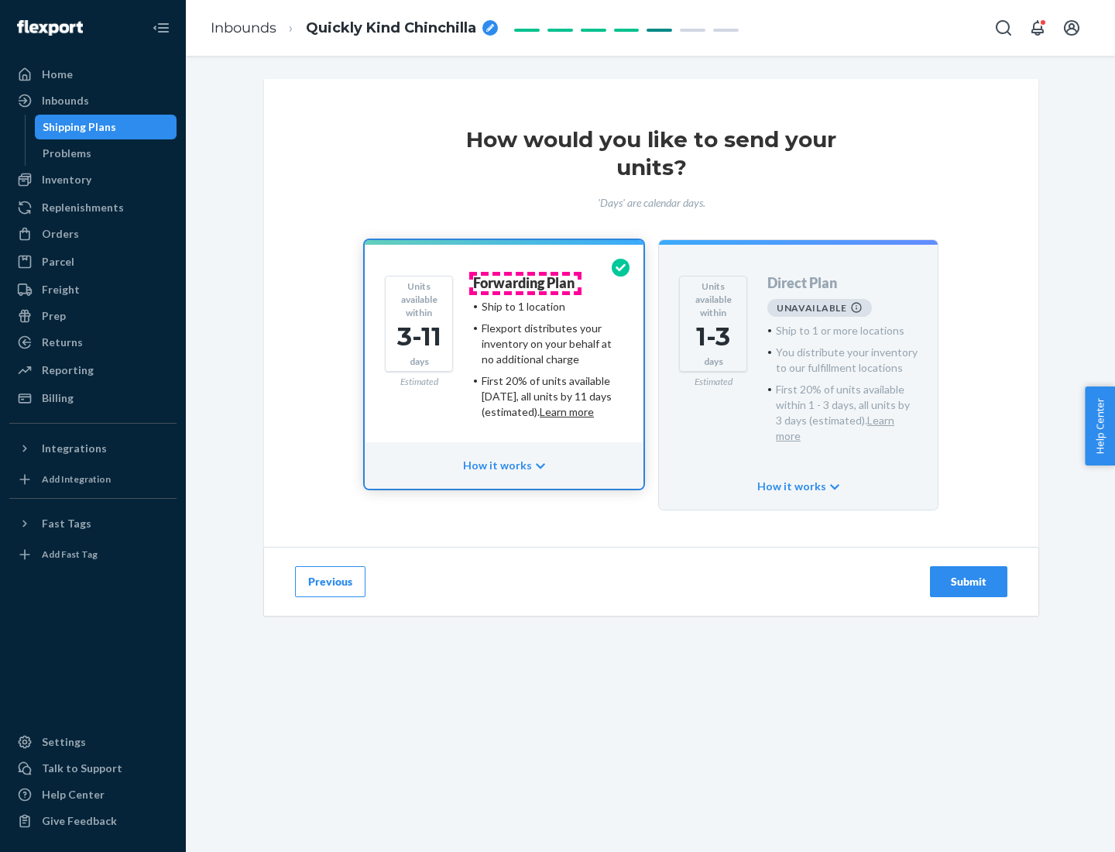
click at [525, 283] on h4 "Forwarding Plan" at bounding box center [523, 283] width 101 height 15
click at [969, 574] on div "Submit" at bounding box center [968, 581] width 51 height 15
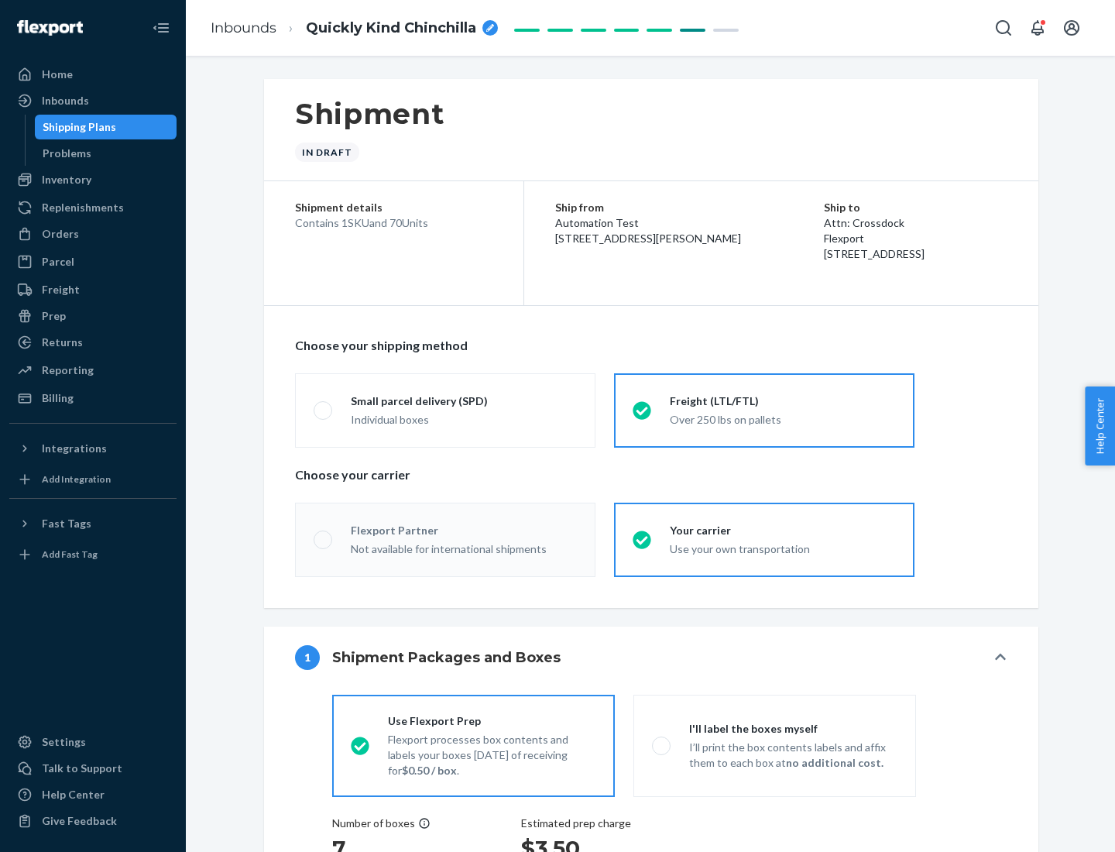
radio input "true"
radio input "false"
radio input "true"
radio input "false"
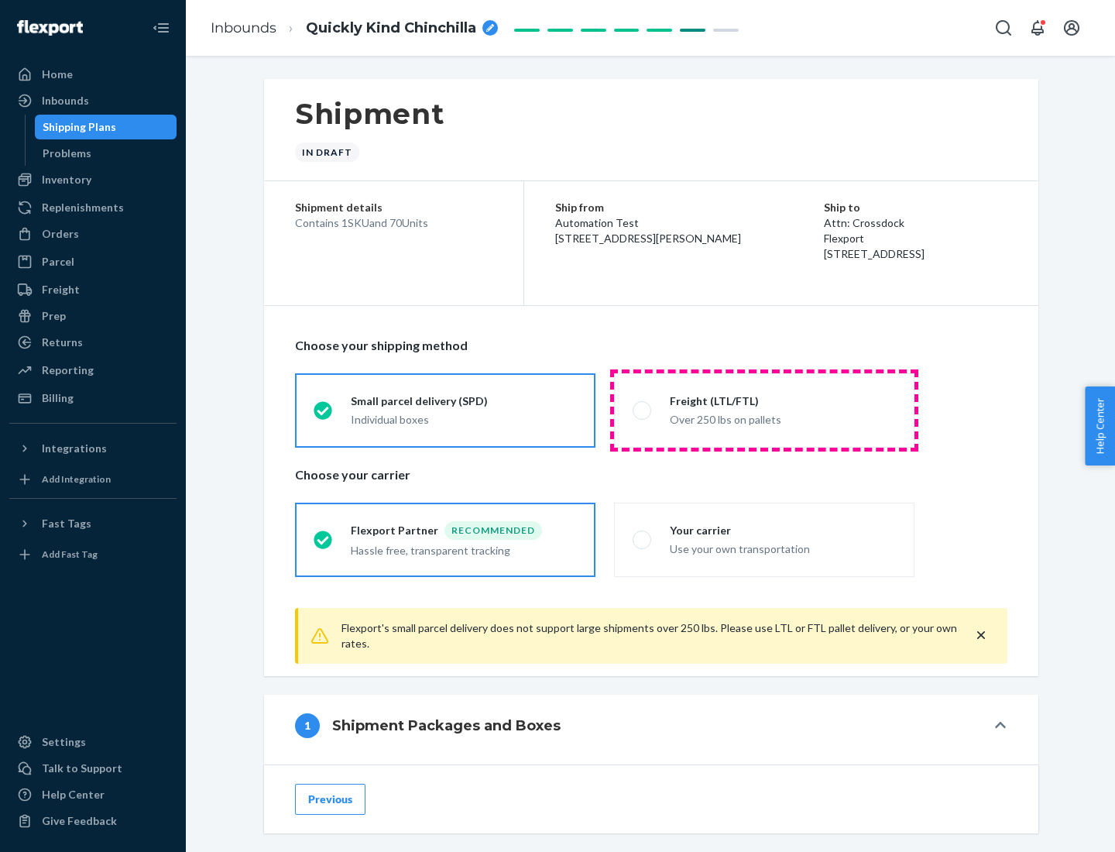
click at [764, 410] on div "Over 250 lbs on pallets" at bounding box center [783, 418] width 226 height 19
click at [643, 410] on input "Freight (LTL/FTL) Over 250 lbs on pallets" at bounding box center [638, 410] width 10 height 10
radio input "true"
radio input "false"
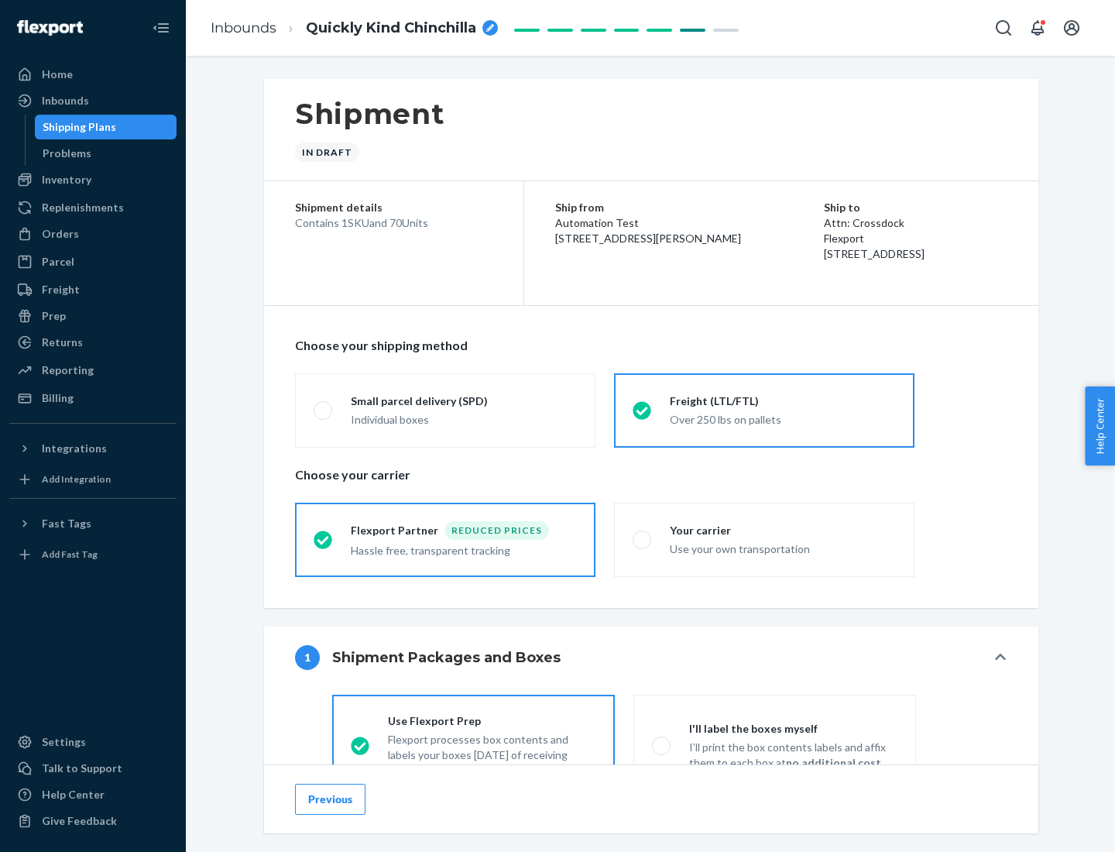
scroll to position [86, 0]
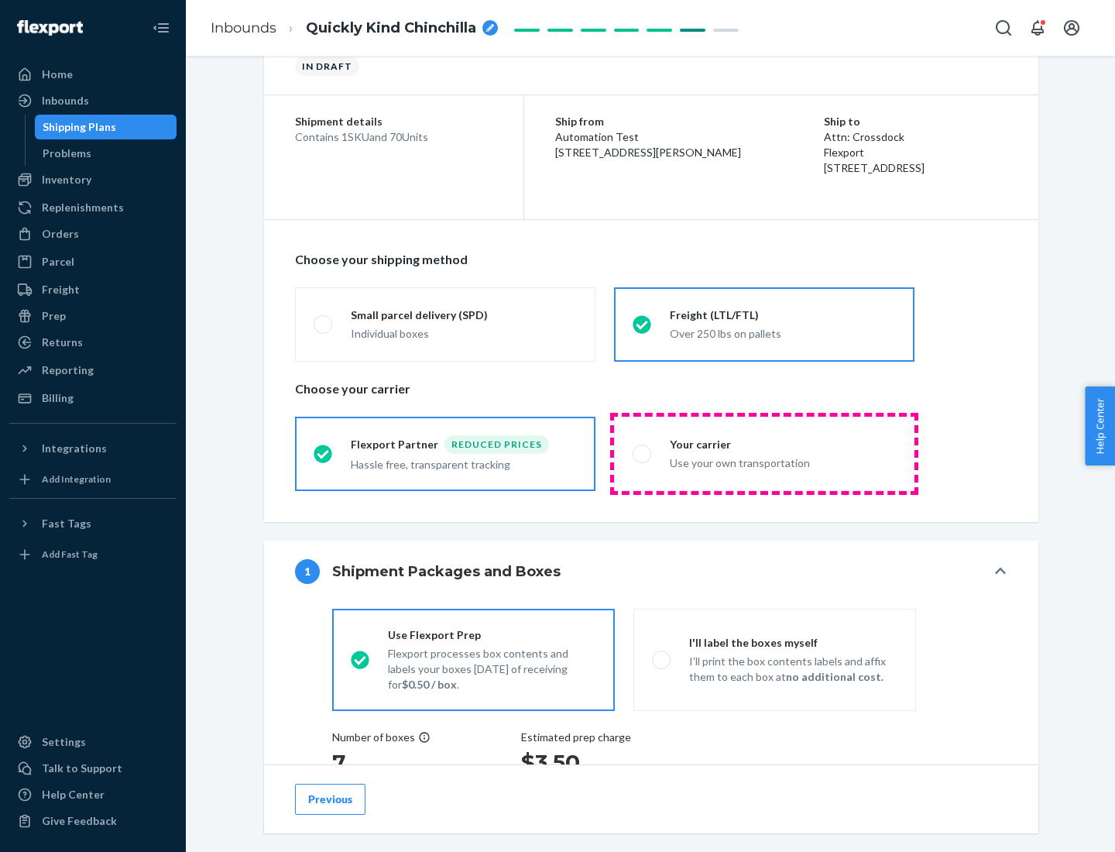
click at [764, 453] on div "Use your own transportation" at bounding box center [783, 461] width 226 height 19
click at [643, 453] on input "Your carrier Use your own transportation" at bounding box center [638, 453] width 10 height 10
radio input "true"
radio input "false"
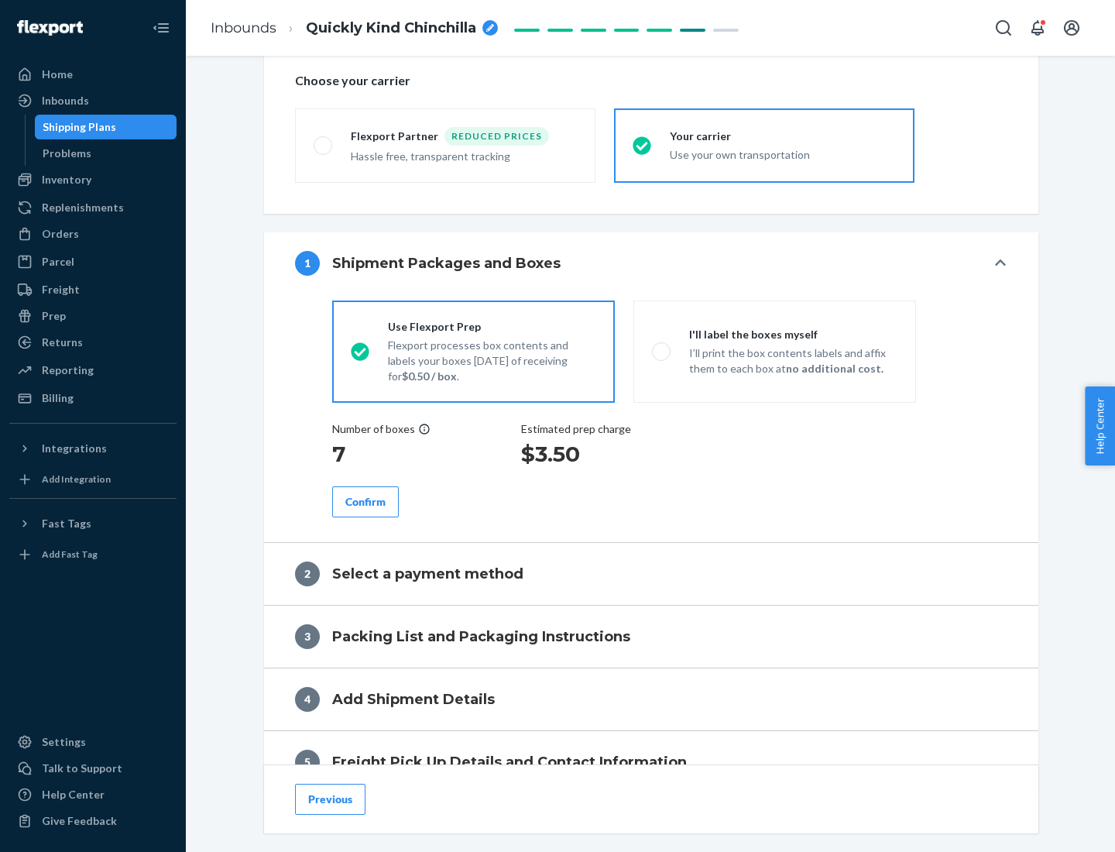
scroll to position [292, 0]
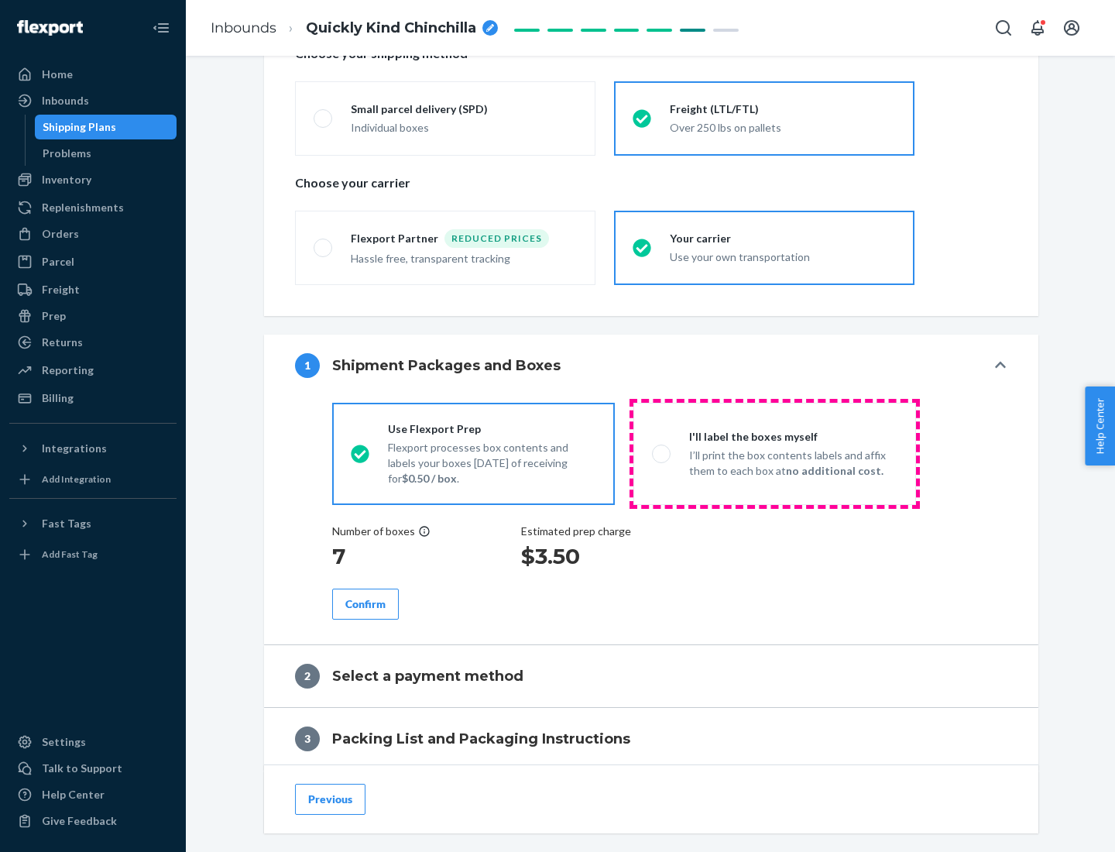
click at [774, 453] on p "I’ll print the box contents labels and affix them to each box at no additional …" at bounding box center [793, 463] width 208 height 31
click at [662, 453] on input "I'll label the boxes myself I’ll print the box contents labels and affix them t…" at bounding box center [657, 453] width 10 height 10
radio input "true"
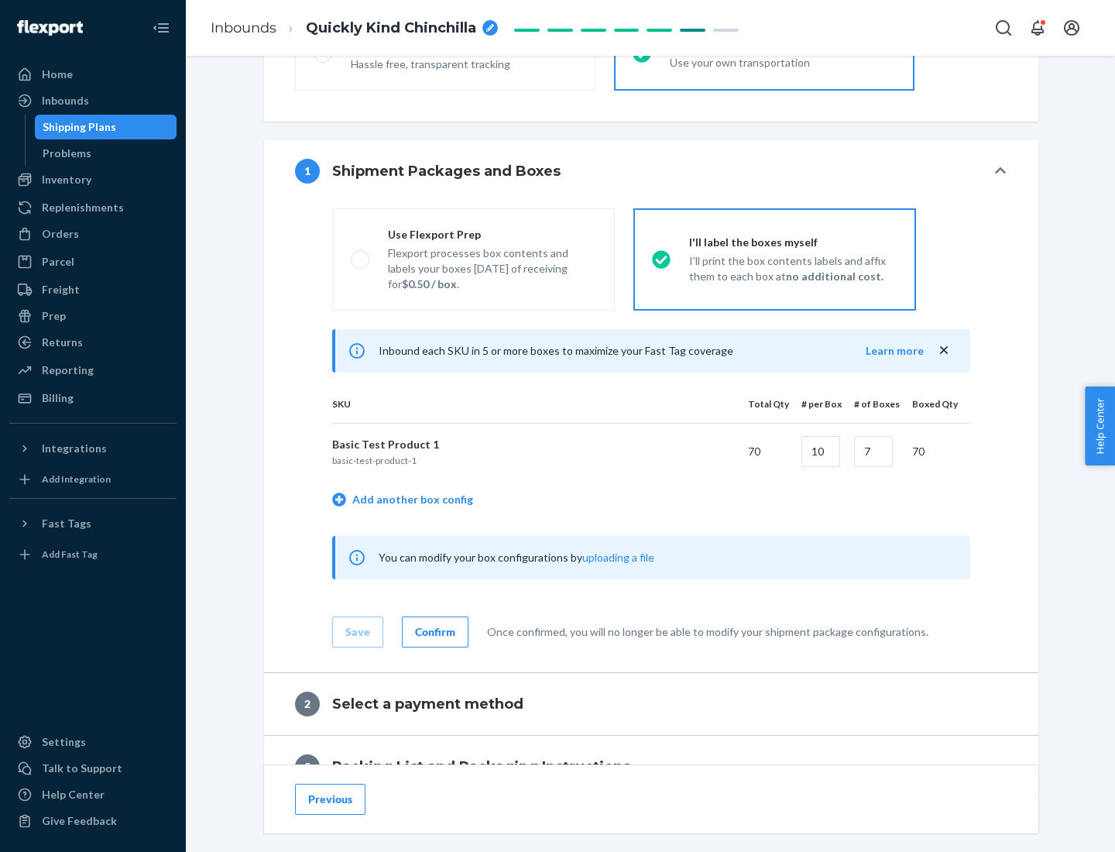
scroll to position [267, 0]
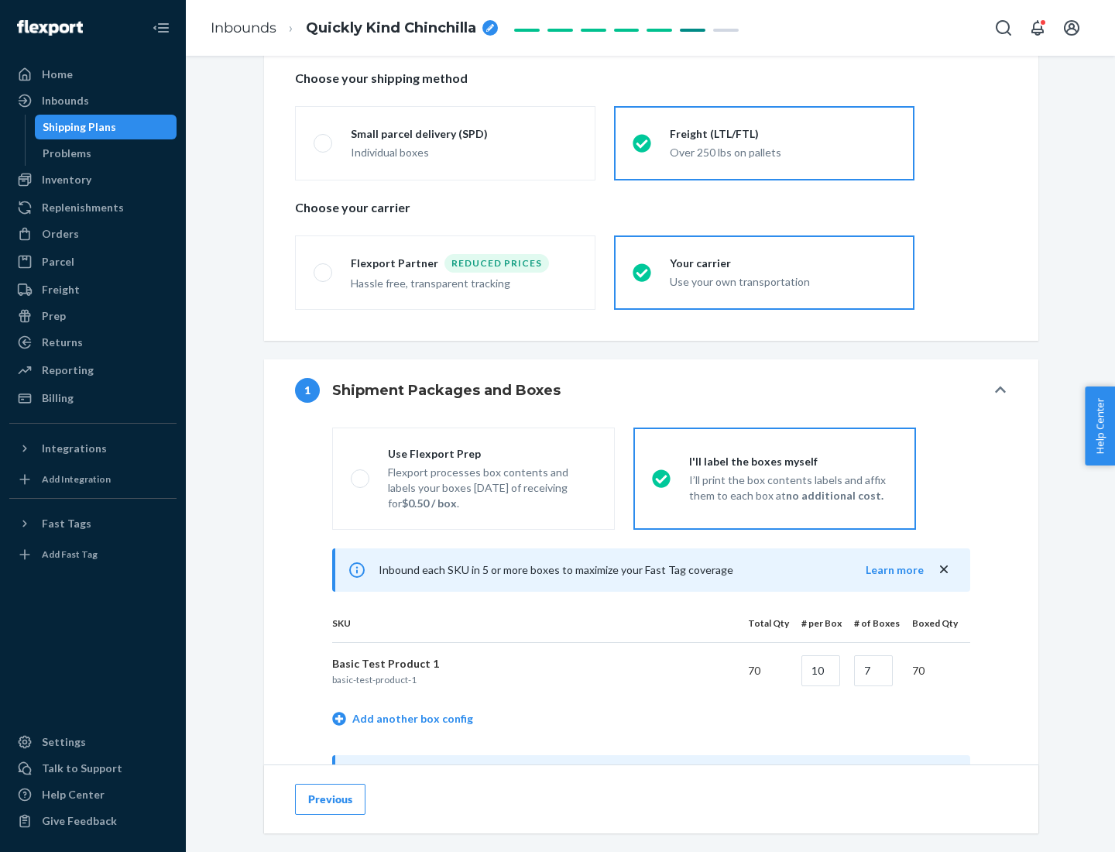
click at [492, 453] on div "Use Flexport Prep" at bounding box center [492, 453] width 208 height 15
click at [361, 473] on input "Use Flexport Prep Flexport processes box contents and labels your boxes [DATE] …" at bounding box center [356, 478] width 10 height 10
radio input "true"
radio input "false"
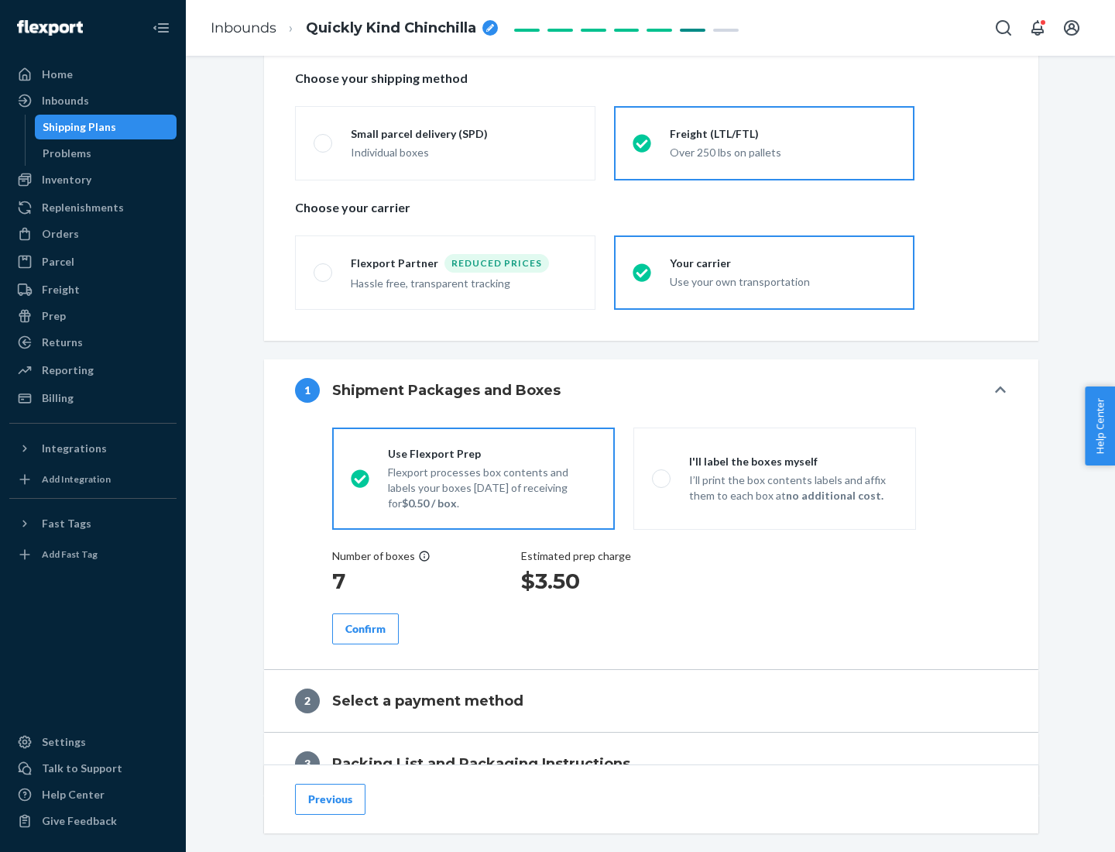
scroll to position [442, 0]
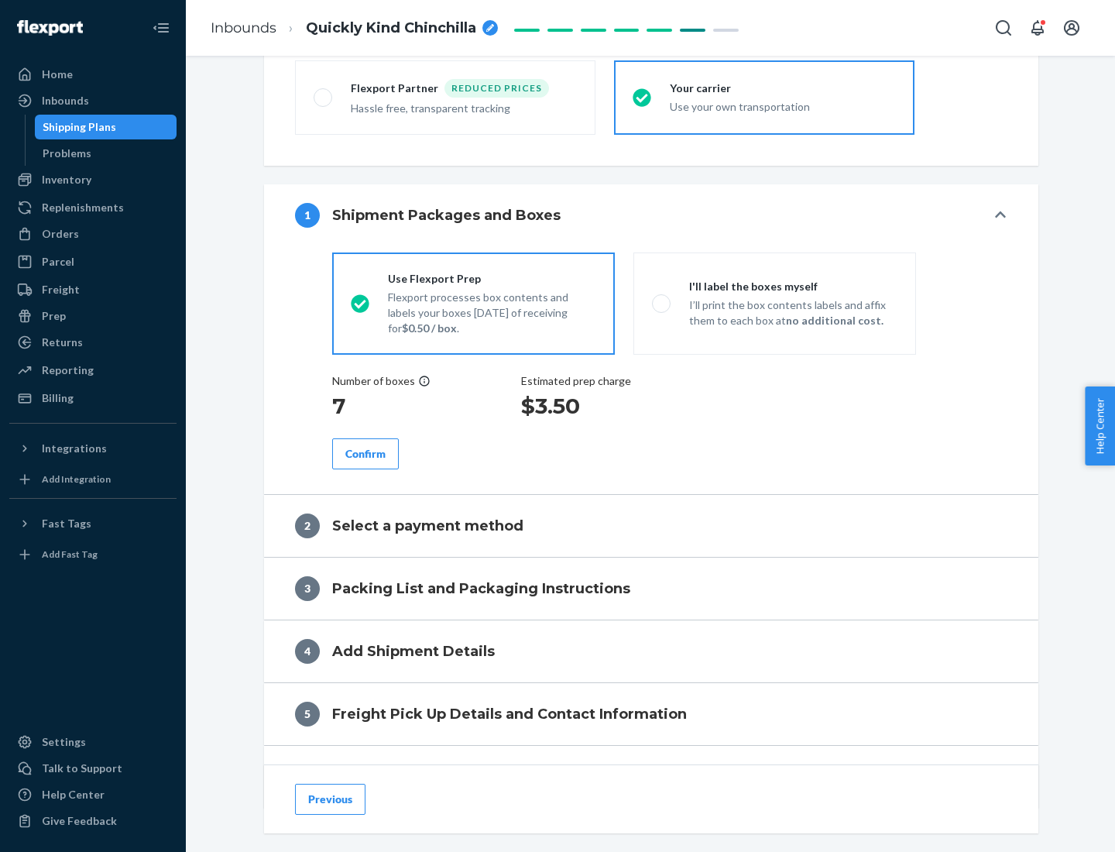
click at [365, 453] on div "Confirm" at bounding box center [365, 453] width 40 height 15
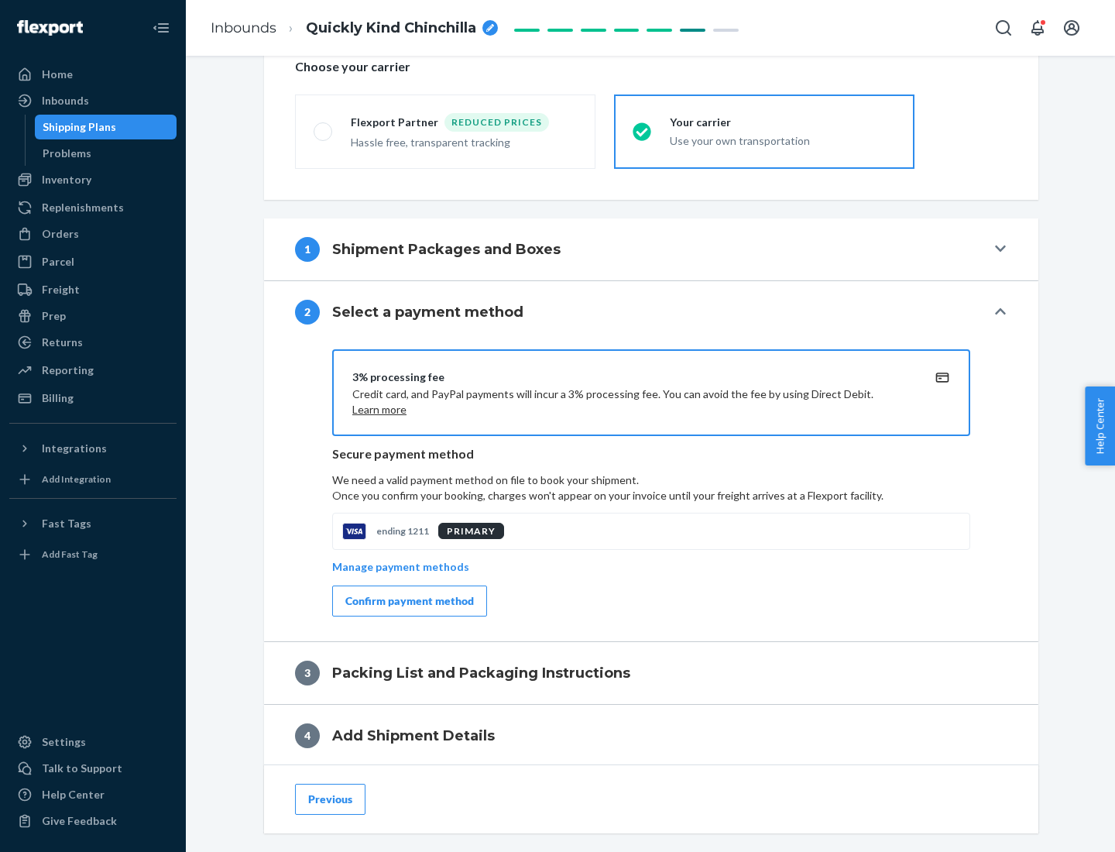
scroll to position [555, 0]
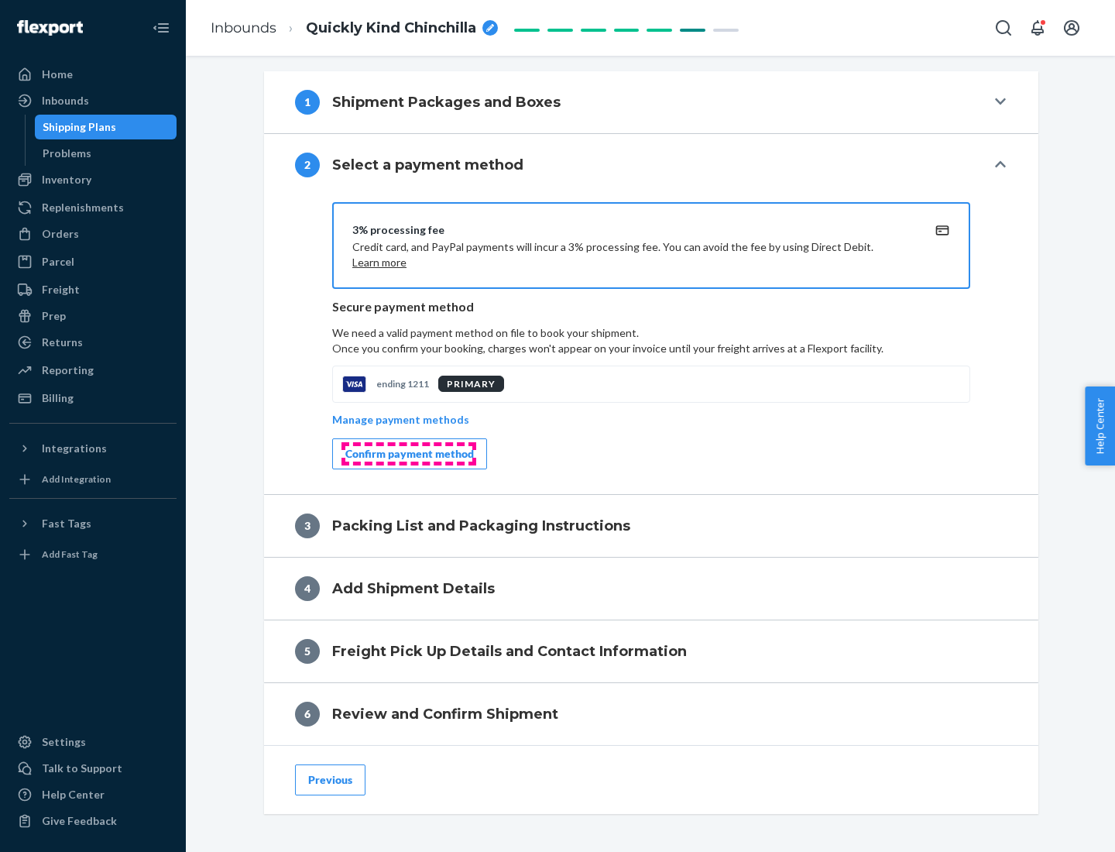
click at [408, 454] on div "Confirm payment method" at bounding box center [409, 453] width 129 height 15
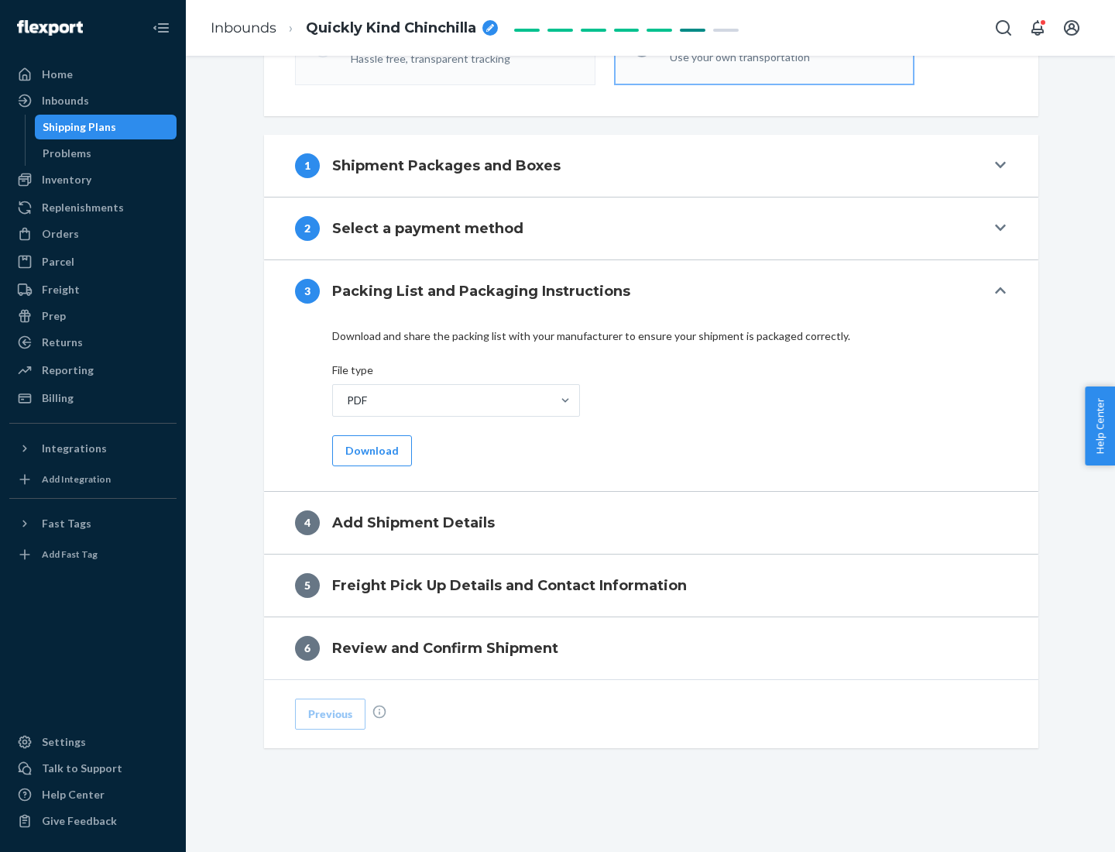
scroll to position [489, 0]
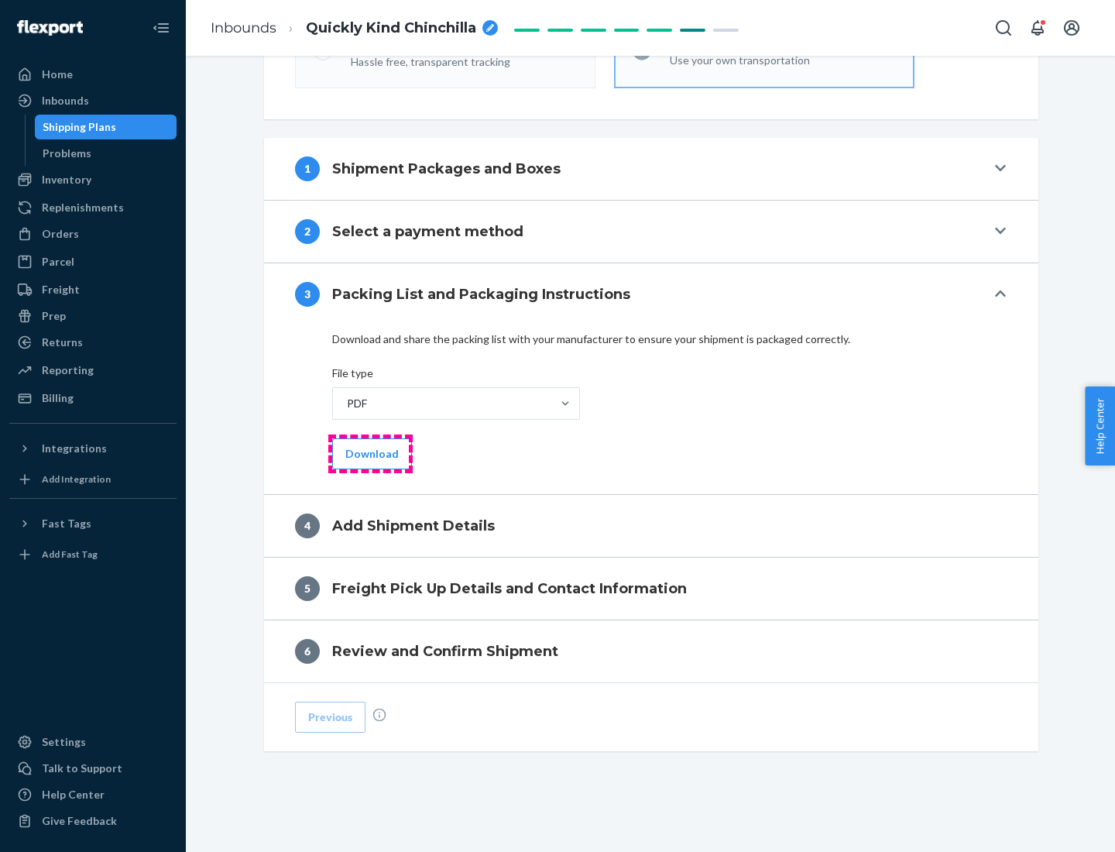
click at [370, 453] on button "Download" at bounding box center [372, 453] width 80 height 31
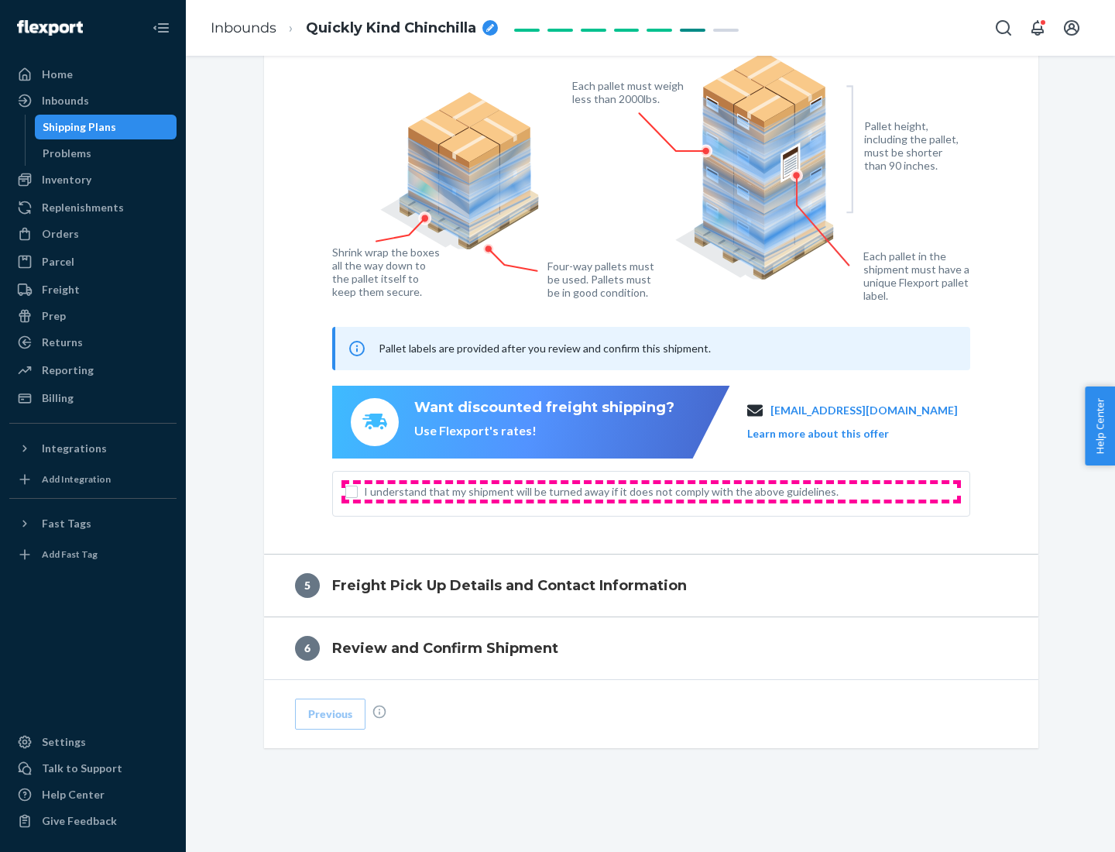
click at [651, 491] on span "I understand that my shipment will be turned away if it does not comply with th…" at bounding box center [660, 491] width 593 height 15
click at [358, 491] on input "I understand that my shipment will be turned away if it does not comply with th…" at bounding box center [351, 492] width 12 height 12
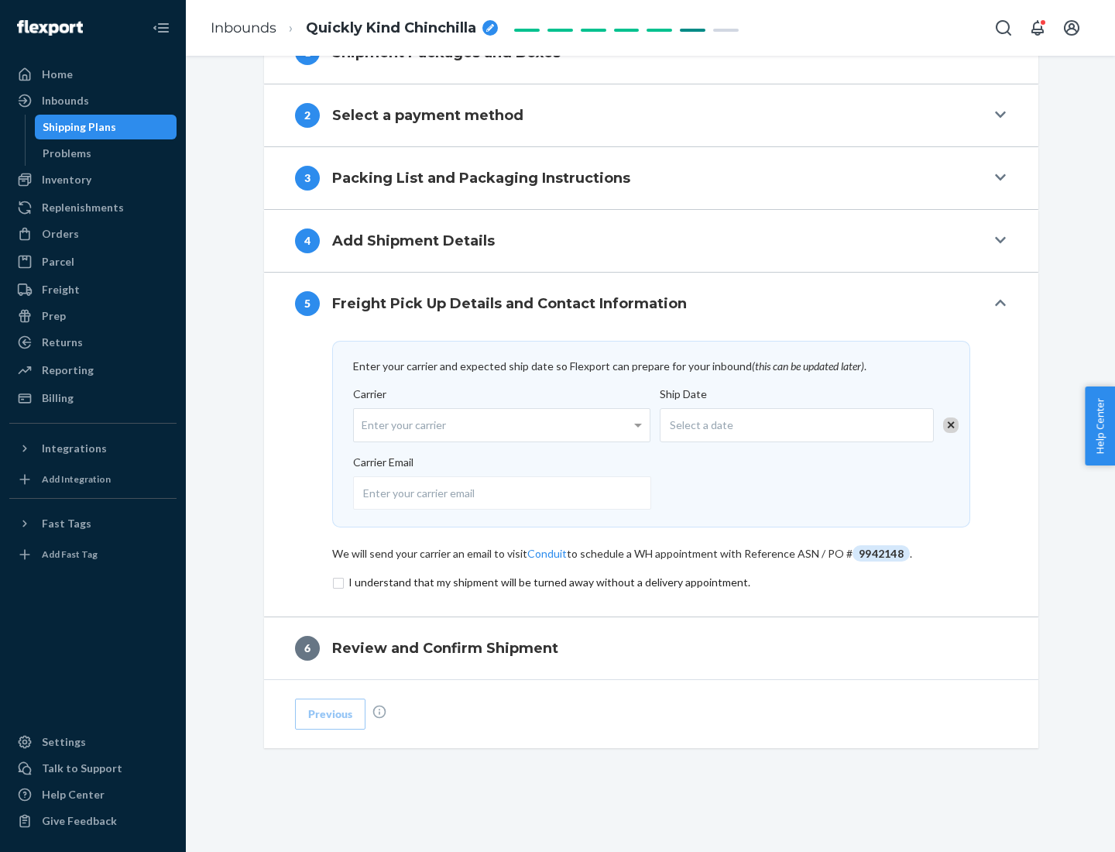
scroll to position [605, 0]
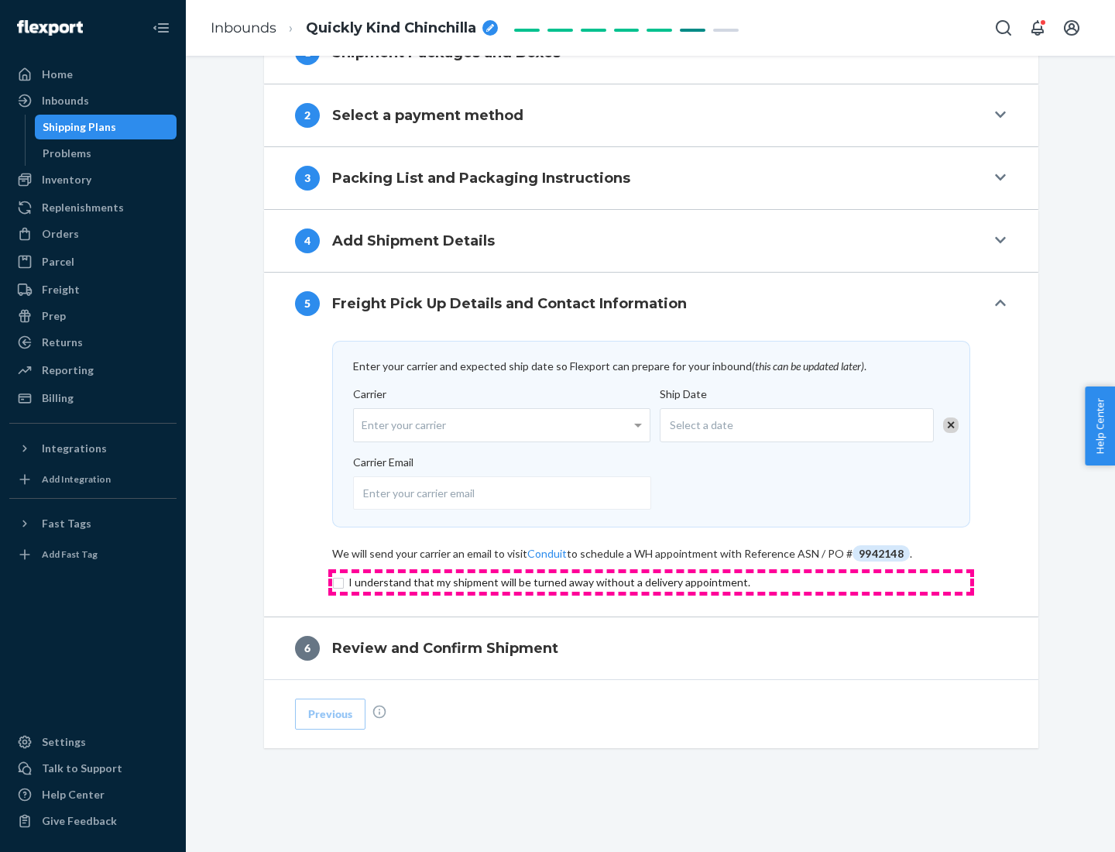
click at [651, 582] on input "checkbox" at bounding box center [651, 582] width 638 height 19
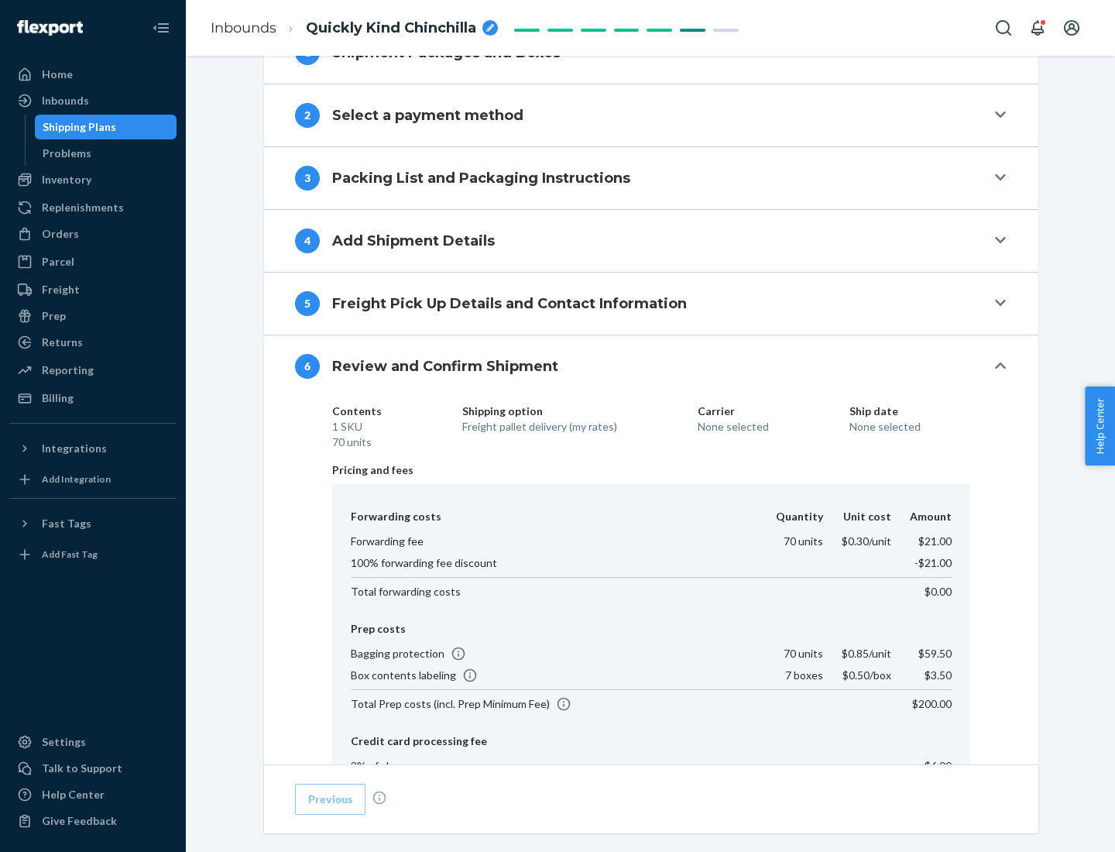
scroll to position [825, 0]
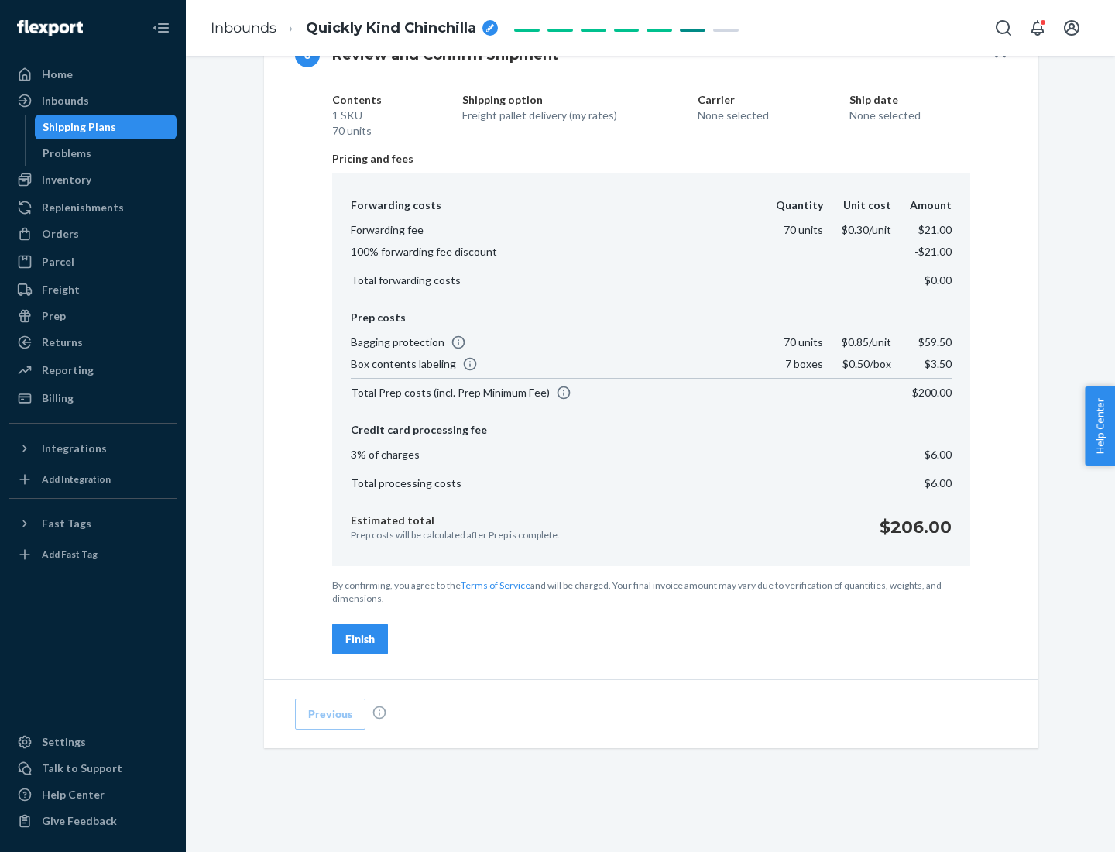
click at [360, 639] on div "Finish" at bounding box center [359, 638] width 29 height 15
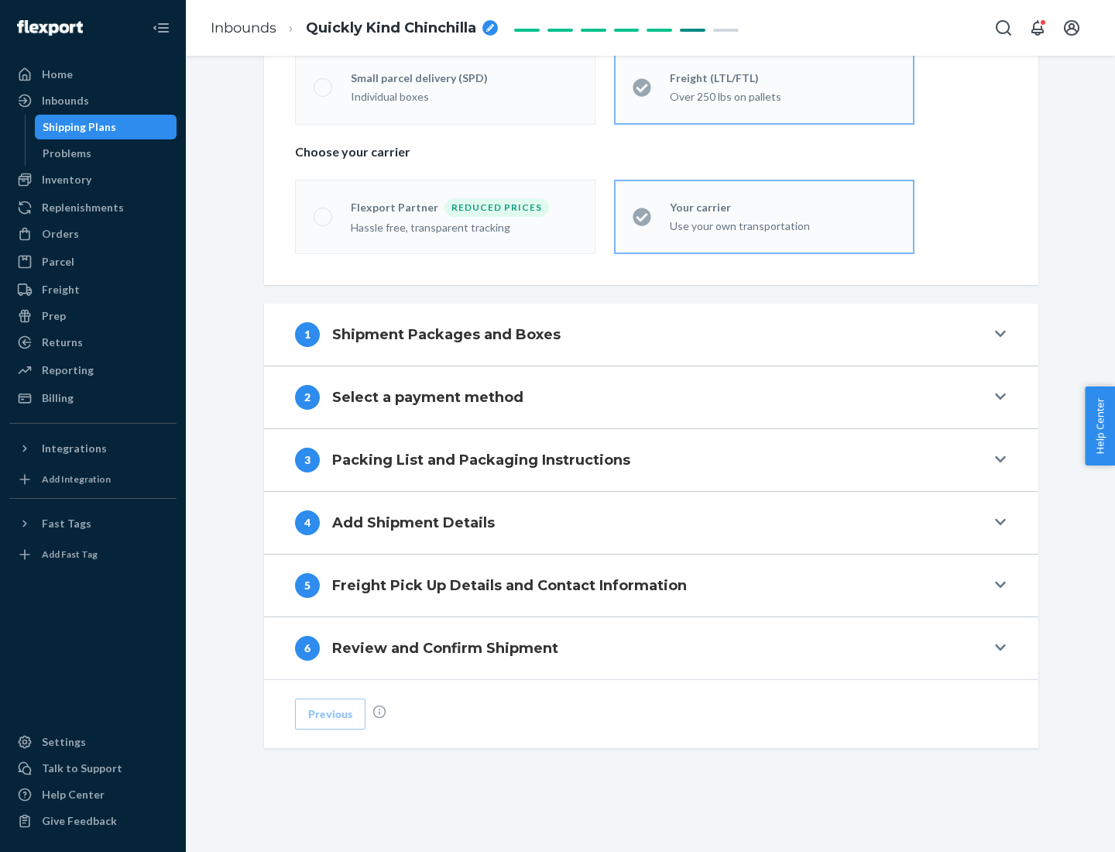
scroll to position [323, 0]
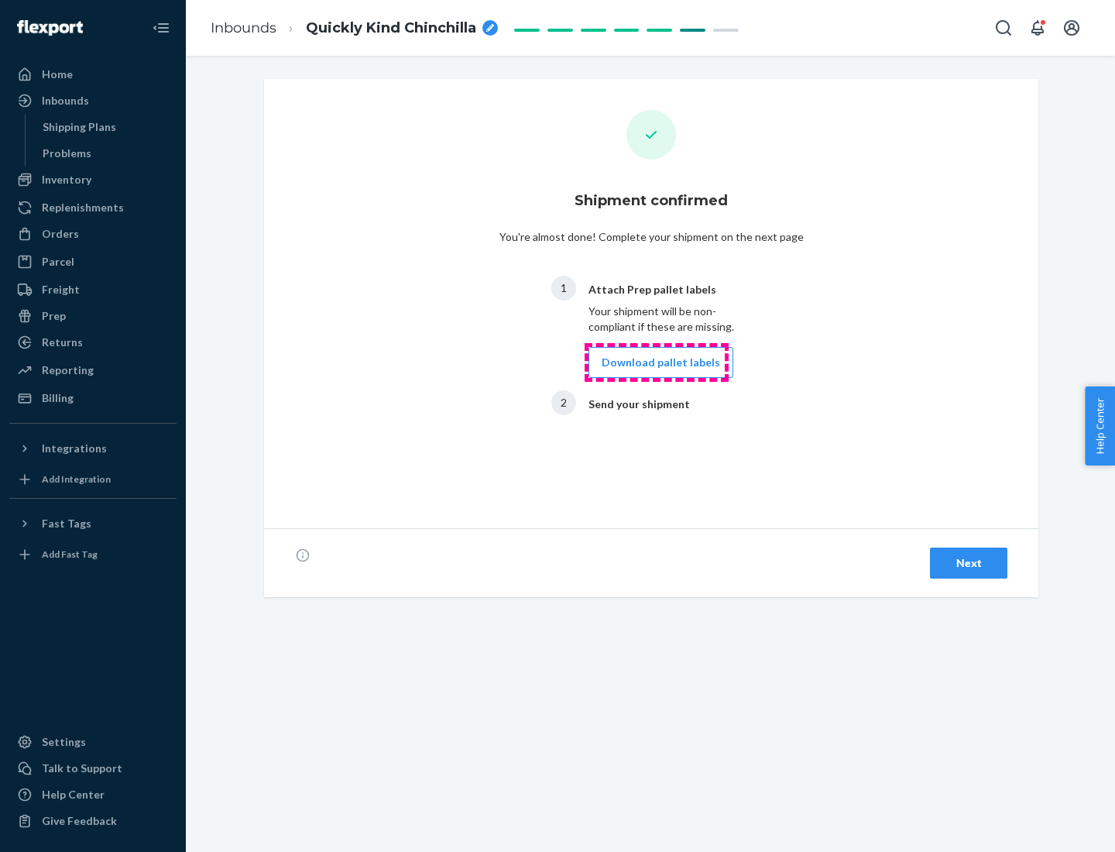
click at [657, 362] on button "Download pallet labels" at bounding box center [660, 362] width 145 height 31
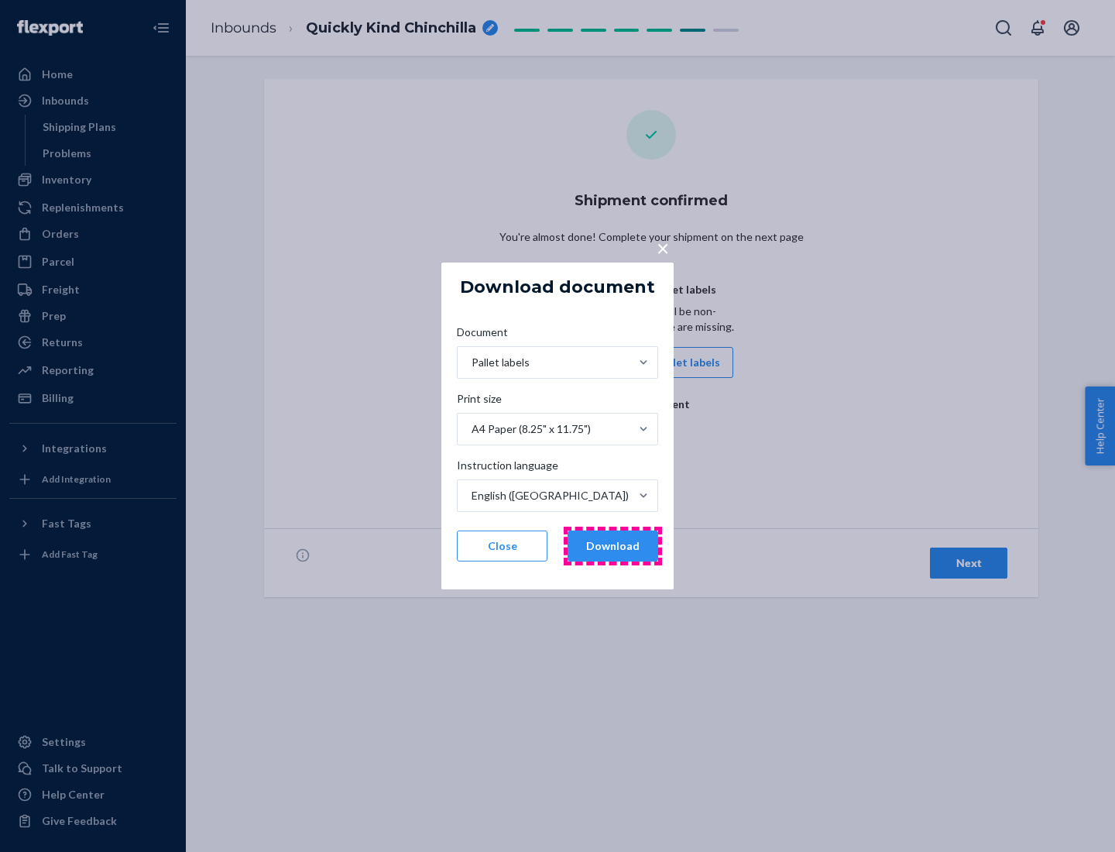
click at [612, 546] on button "Download" at bounding box center [613, 545] width 91 height 31
click at [662, 247] on span "×" at bounding box center [663, 248] width 12 height 26
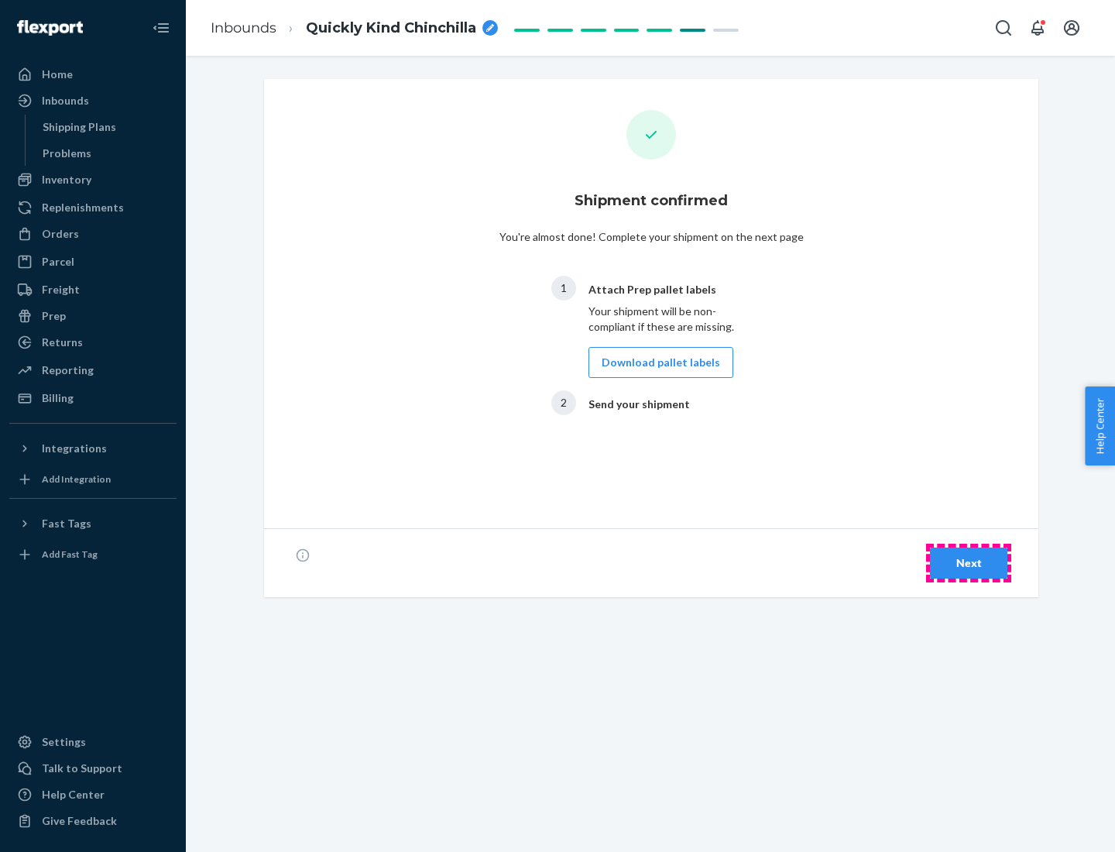
click at [969, 563] on div "Next" at bounding box center [968, 562] width 51 height 15
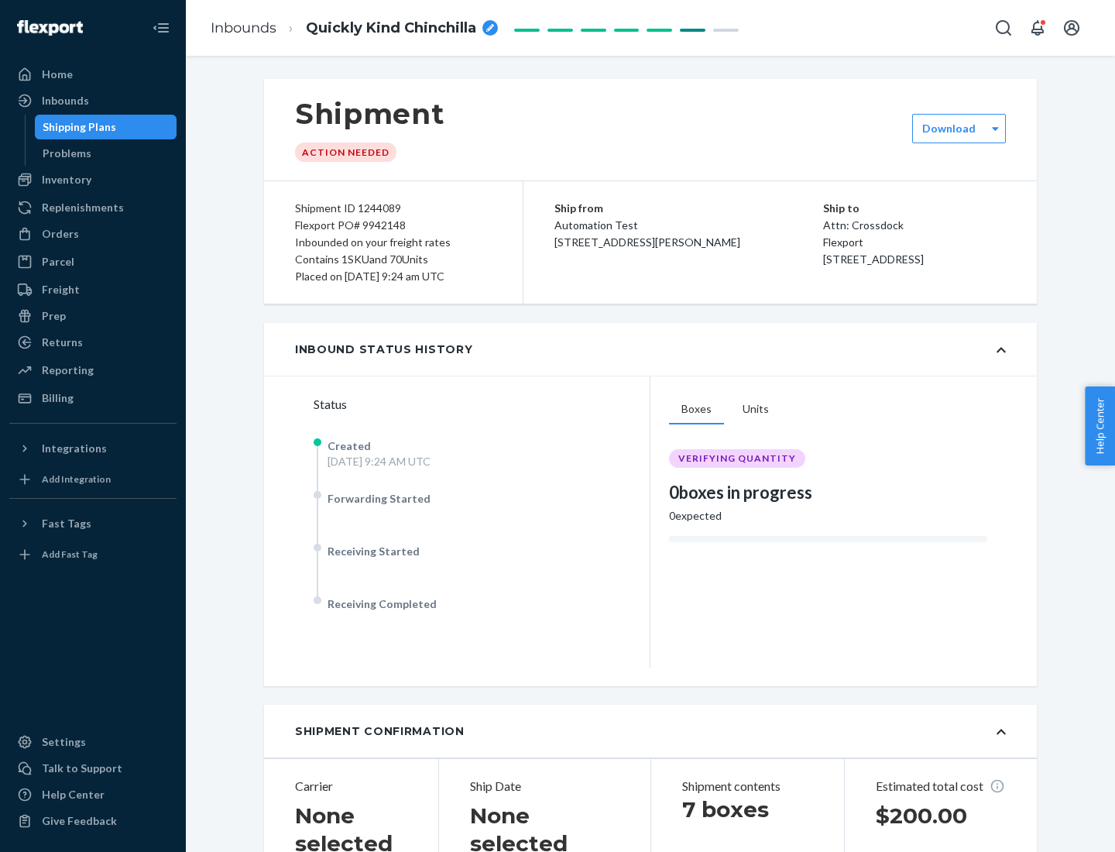
scroll to position [332, 0]
